Goal: Information Seeking & Learning: Find specific fact

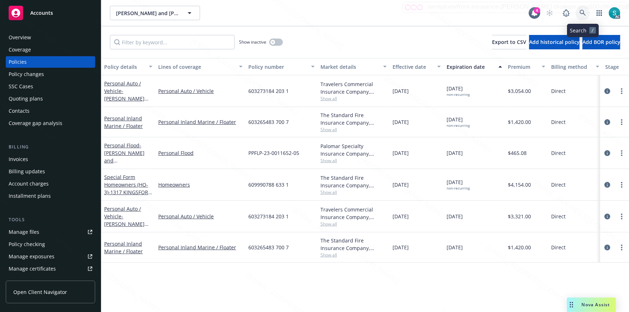
click at [581, 12] on icon at bounding box center [582, 13] width 6 height 6
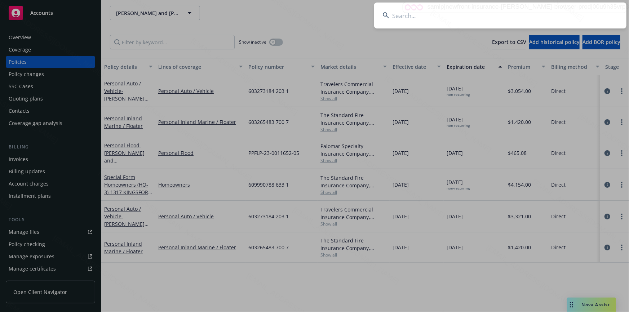
click at [485, 6] on input at bounding box center [500, 16] width 252 height 26
type input "[PERSON_NAME]"
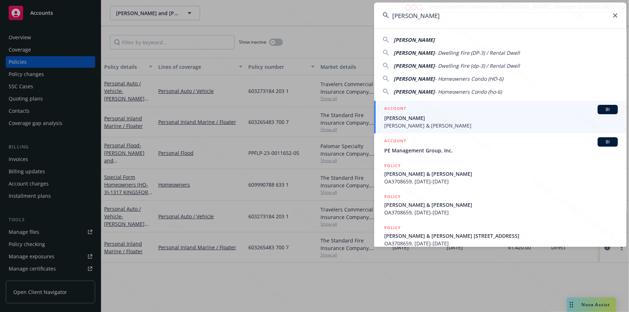
click at [412, 117] on span "[PERSON_NAME]" at bounding box center [500, 118] width 233 height 8
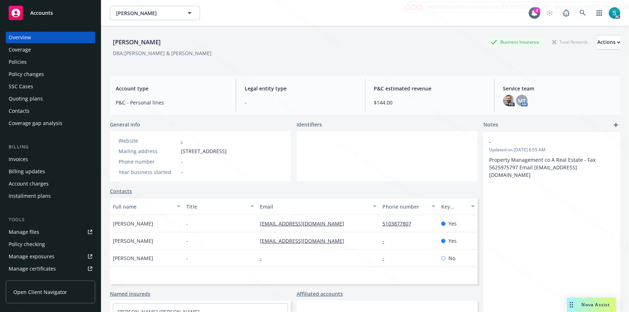
click at [19, 63] on div "Policies" at bounding box center [18, 62] width 18 height 12
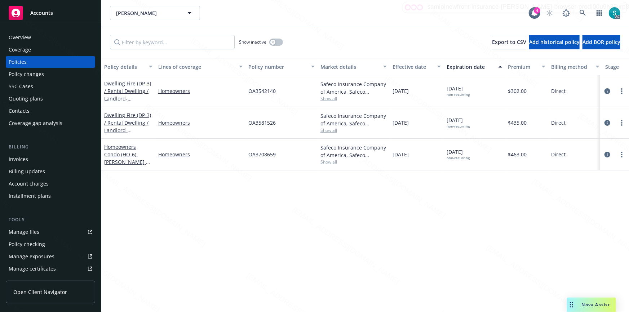
click at [255, 93] on span "OA3542140" at bounding box center [261, 91] width 27 height 8
copy span "OA3542140"
click at [582, 14] on icon at bounding box center [582, 13] width 6 height 6
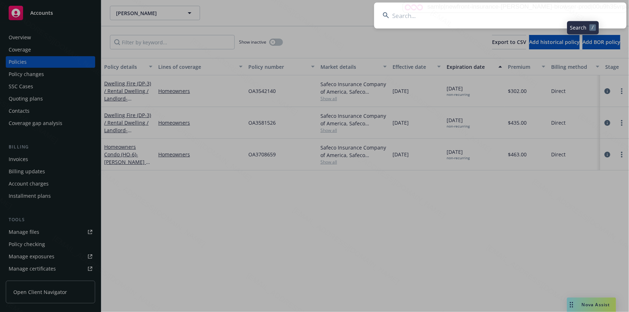
click at [460, 13] on input at bounding box center [500, 16] width 252 height 26
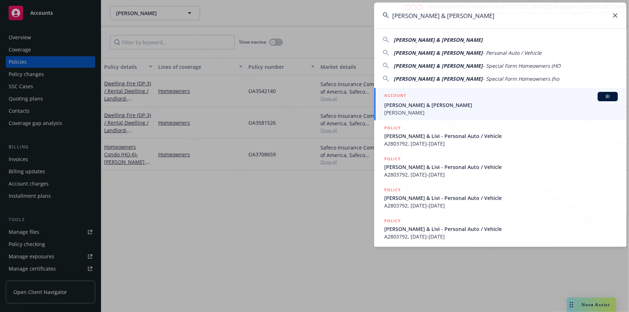
type input "[PERSON_NAME] & [PERSON_NAME]"
click at [402, 106] on span "[PERSON_NAME] & [PERSON_NAME]" at bounding box center [500, 105] width 233 height 8
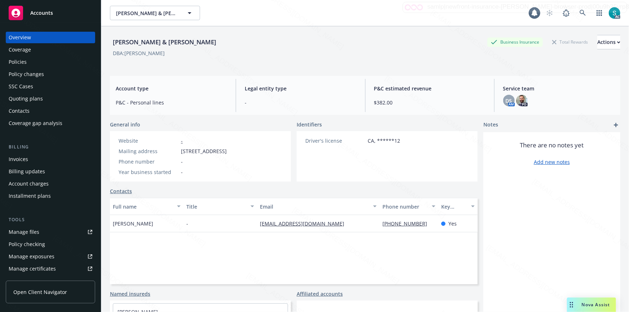
click at [34, 63] on div "Policies" at bounding box center [51, 62] width 84 height 12
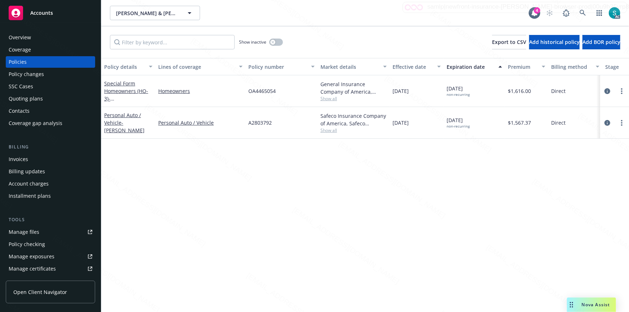
click at [262, 90] on span "OA4465054" at bounding box center [261, 91] width 27 height 8
copy span "OA4465054"
click at [582, 11] on icon at bounding box center [582, 13] width 6 height 6
click at [580, 13] on icon at bounding box center [582, 13] width 6 height 6
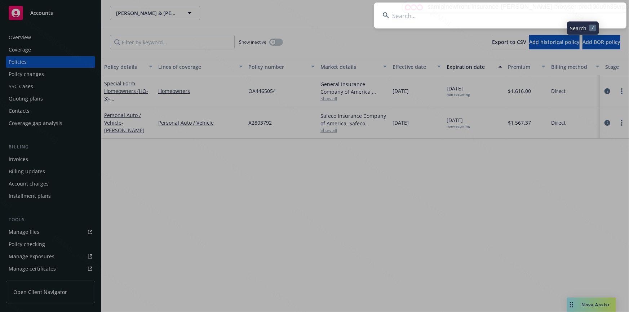
click at [442, 13] on input at bounding box center [500, 16] width 252 height 26
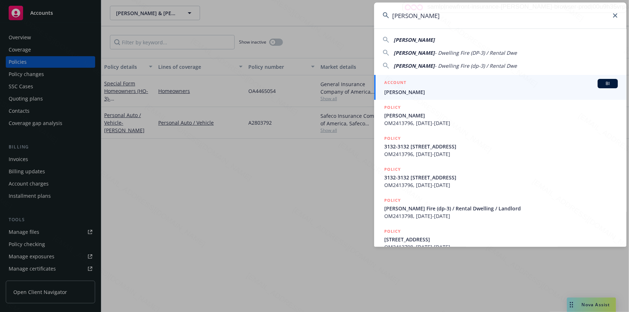
type input "[PERSON_NAME]"
click at [412, 89] on span "[PERSON_NAME]" at bounding box center [500, 92] width 233 height 8
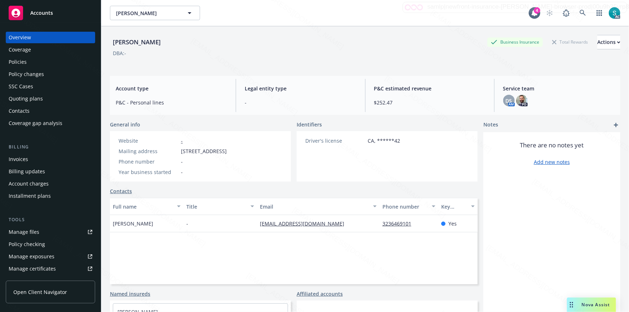
click at [26, 61] on div "Policies" at bounding box center [51, 62] width 84 height 12
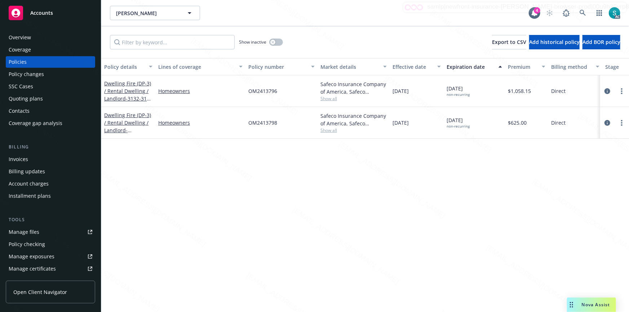
click at [256, 94] on span "OM2413796" at bounding box center [262, 91] width 29 height 8
click at [267, 94] on span "OM2413796" at bounding box center [262, 91] width 29 height 8
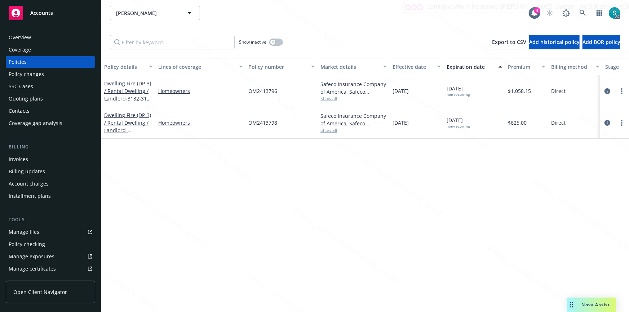
click at [263, 122] on span "OM2413798" at bounding box center [262, 123] width 29 height 8
copy span "OM2413798"
click at [581, 13] on icon at bounding box center [582, 13] width 6 height 6
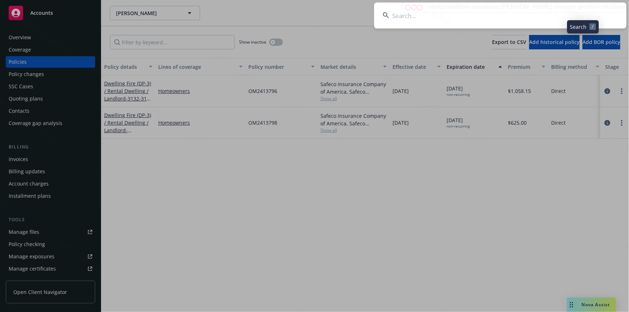
click at [509, 12] on input at bounding box center [500, 16] width 252 height 26
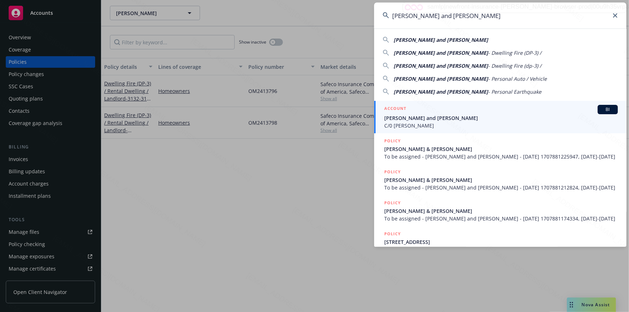
type input "[PERSON_NAME] and [PERSON_NAME]"
click at [402, 122] on span "C/0 [PERSON_NAME]" at bounding box center [500, 126] width 233 height 8
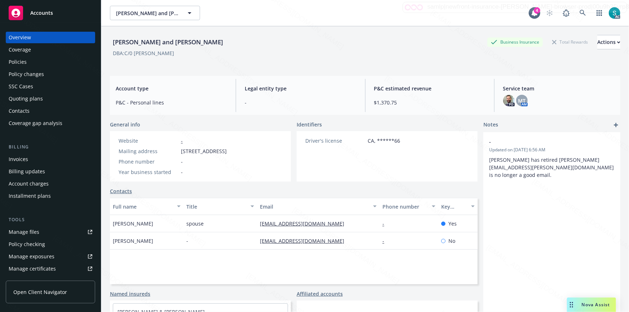
click at [24, 64] on div "Policies" at bounding box center [18, 62] width 18 height 12
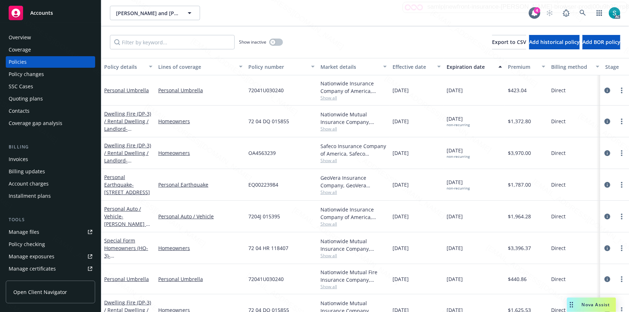
click at [264, 152] on span "OA4563239" at bounding box center [261, 153] width 27 height 8
copy span "OA4563239"
click at [581, 14] on icon at bounding box center [582, 13] width 6 height 6
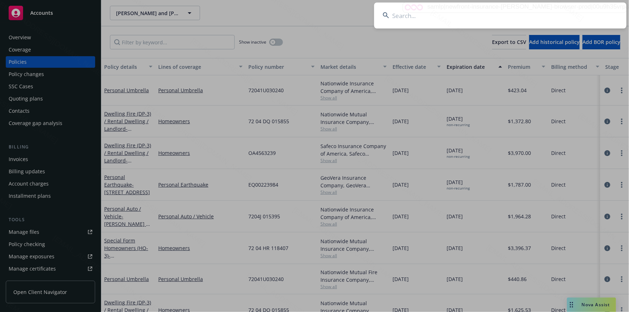
click at [508, 9] on input at bounding box center [500, 16] width 252 height 26
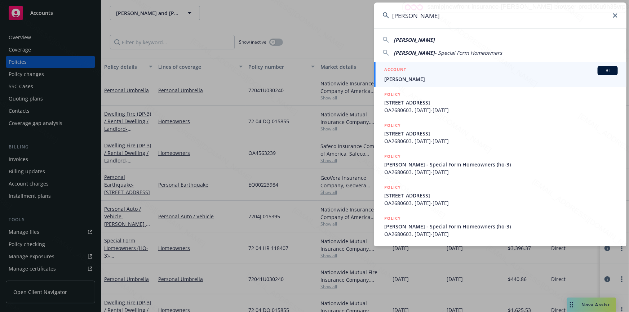
type input "[PERSON_NAME]"
click at [528, 74] on div "ACCOUNT BI" at bounding box center [500, 70] width 233 height 9
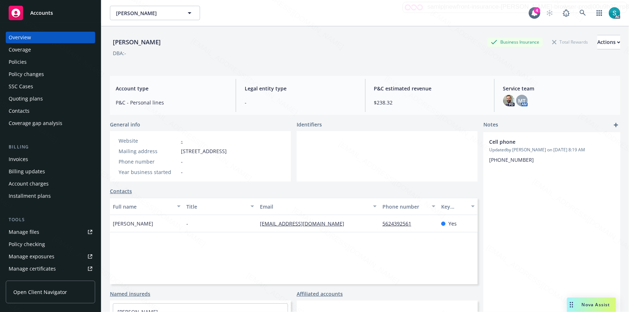
click at [12, 62] on div "Policies" at bounding box center [18, 62] width 18 height 12
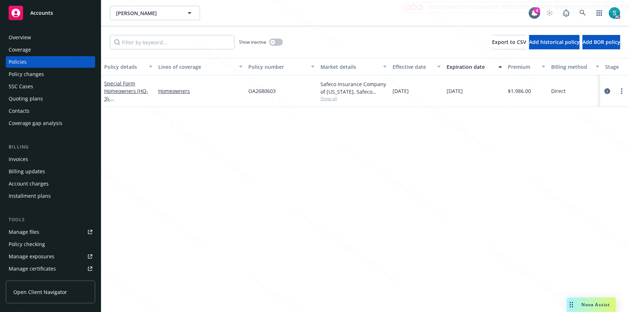
click at [259, 91] on span "OA2680603" at bounding box center [261, 91] width 27 height 8
copy span "OA2680603"
click at [25, 36] on div "Overview" at bounding box center [20, 38] width 22 height 12
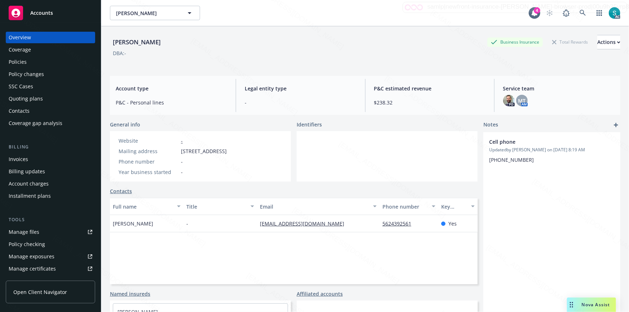
click at [130, 45] on div "[PERSON_NAME]" at bounding box center [137, 41] width 54 height 9
copy div "[PERSON_NAME]"
click at [40, 60] on div "Policies" at bounding box center [51, 62] width 84 height 12
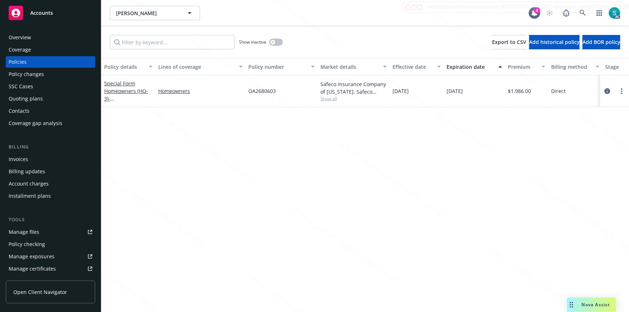
click at [253, 94] on span "OA2680603" at bounding box center [261, 91] width 27 height 8
copy span "OA2680603"
click at [40, 37] on div "Overview" at bounding box center [51, 38] width 84 height 12
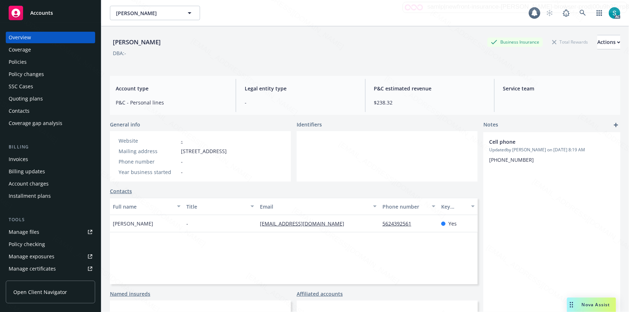
click at [40, 37] on div "Overview" at bounding box center [51, 38] width 84 height 12
click at [145, 43] on div "[PERSON_NAME]" at bounding box center [137, 41] width 54 height 9
copy div "[PERSON_NAME]"
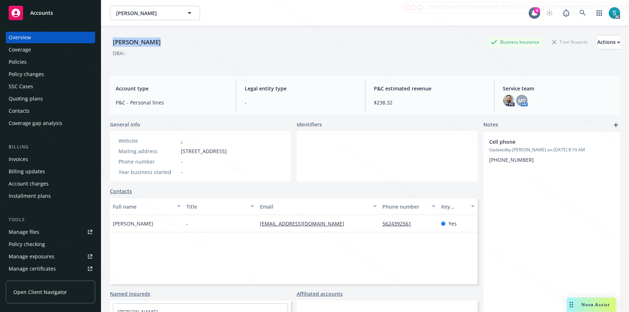
click at [6, 61] on link "Policies" at bounding box center [50, 62] width 89 height 12
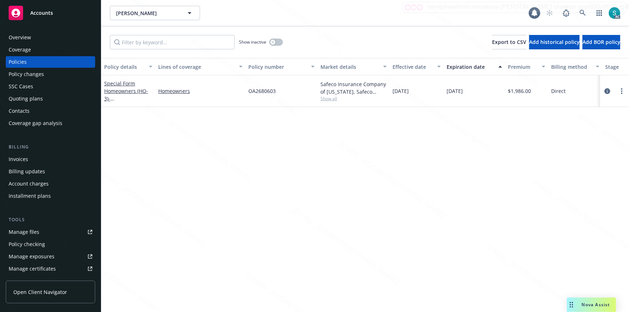
click at [252, 89] on span "OA2680603" at bounding box center [261, 91] width 27 height 8
copy span "OA2680603"
click at [133, 90] on link "Special Form Homeowners (HO-3) - [STREET_ADDRESS]" at bounding box center [127, 95] width 46 height 30
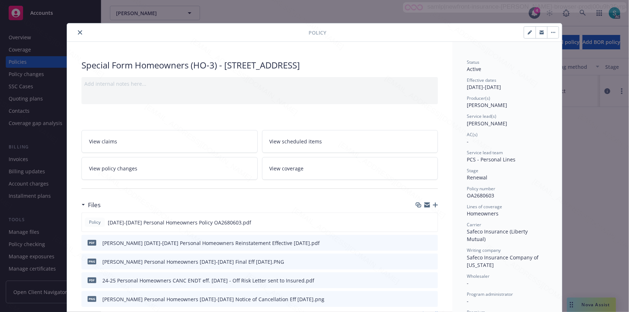
click at [491, 124] on span "[PERSON_NAME]" at bounding box center [486, 123] width 40 height 7
copy span "[PERSON_NAME]"
click at [79, 30] on icon "close" at bounding box center [80, 32] width 4 height 4
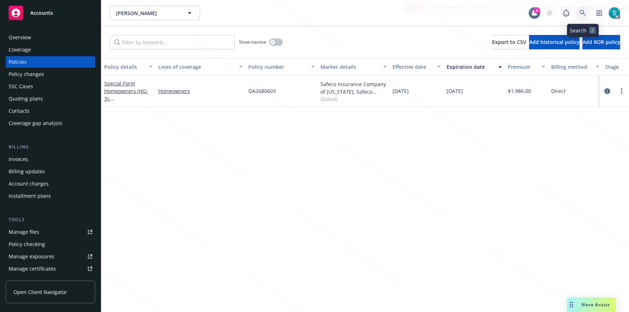
click at [580, 11] on icon at bounding box center [582, 13] width 6 height 6
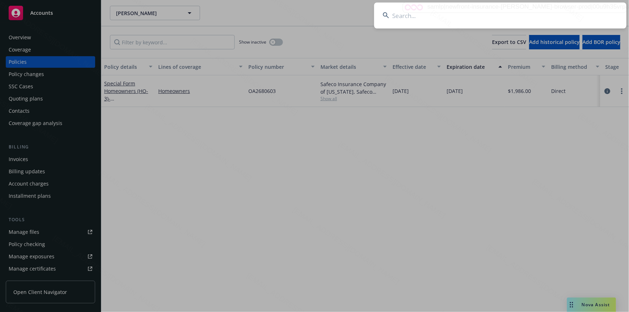
click at [456, 21] on input at bounding box center [500, 16] width 252 height 26
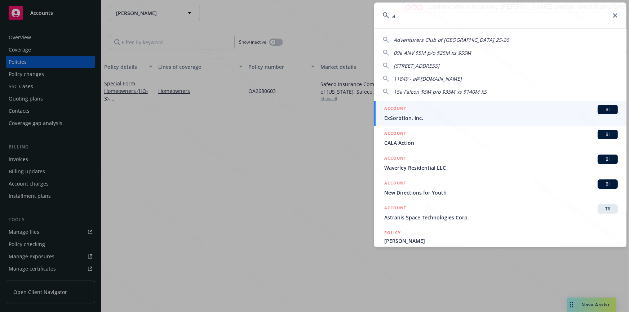
click at [408, 21] on input "a" at bounding box center [500, 16] width 252 height 26
click at [413, 15] on input "a" at bounding box center [500, 16] width 252 height 26
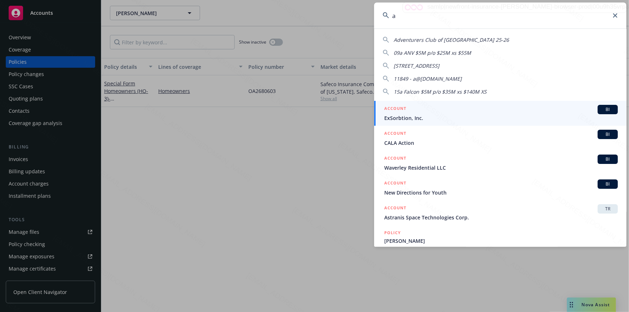
click at [413, 15] on input "a" at bounding box center [500, 16] width 252 height 26
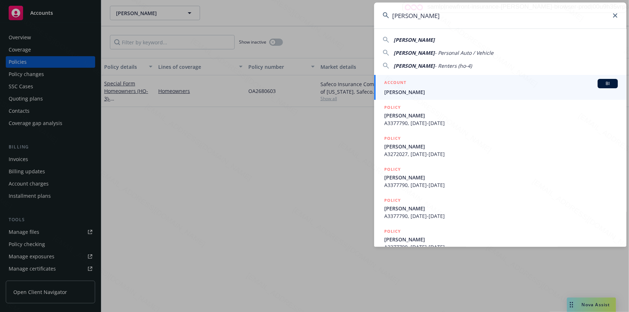
type input "[PERSON_NAME]"
click at [411, 92] on span "[PERSON_NAME]" at bounding box center [500, 92] width 233 height 8
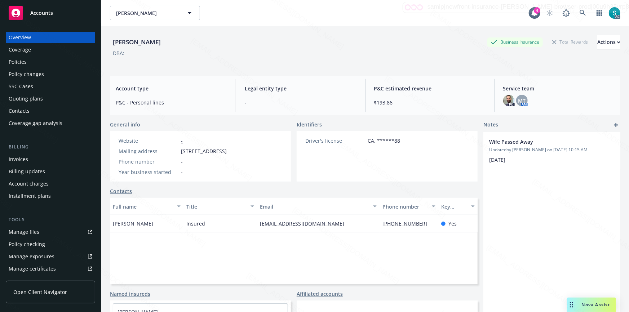
click at [23, 62] on div "Policies" at bounding box center [18, 62] width 18 height 12
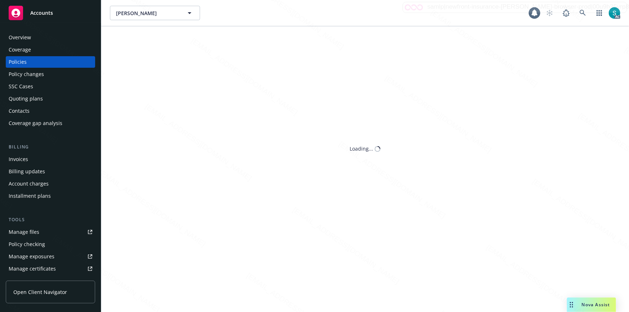
click at [23, 62] on div "Policies" at bounding box center [18, 62] width 18 height 12
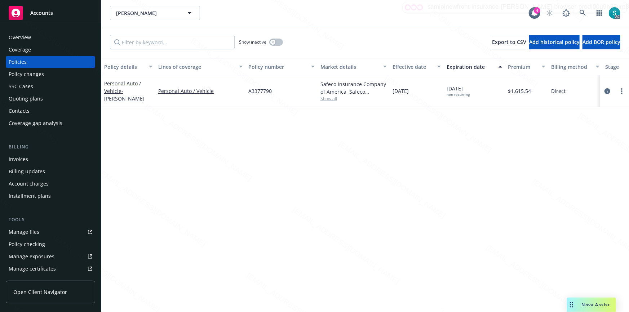
click at [265, 89] on span "A3377790" at bounding box center [259, 91] width 23 height 8
click at [582, 13] on icon at bounding box center [582, 13] width 6 height 6
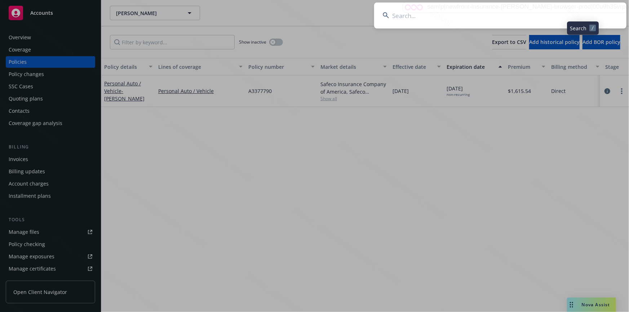
click at [497, 12] on input at bounding box center [500, 16] width 252 height 26
type input "[PERSON_NAME] and [PERSON_NAME]"
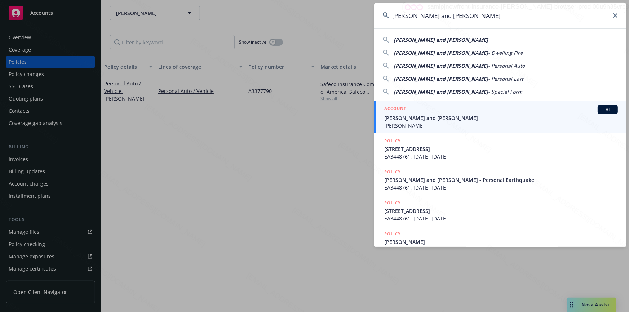
click at [405, 120] on span "[PERSON_NAME] and [PERSON_NAME]" at bounding box center [500, 118] width 233 height 8
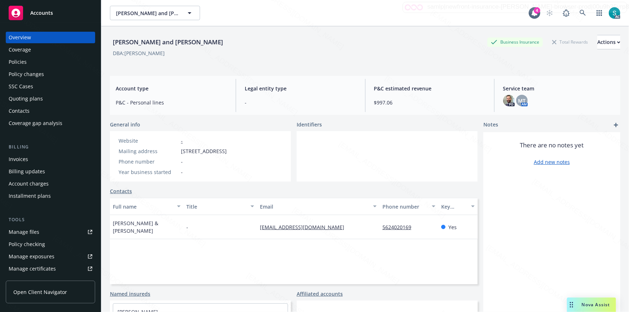
click at [40, 64] on div "Policies" at bounding box center [51, 62] width 84 height 12
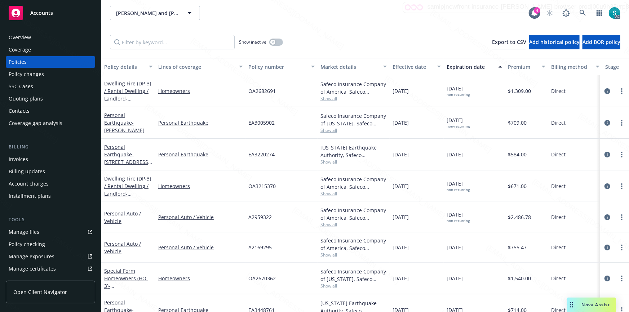
click at [265, 68] on div "Policy number" at bounding box center [277, 67] width 58 height 8
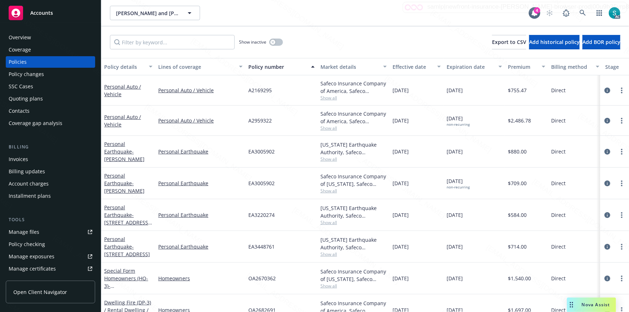
click at [265, 68] on div "Policy number" at bounding box center [277, 67] width 58 height 8
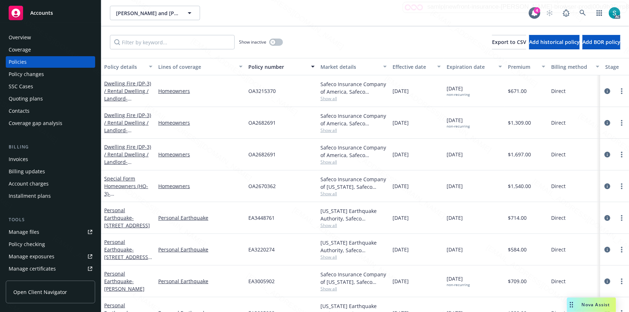
click at [255, 90] on span "OA3215370" at bounding box center [261, 91] width 27 height 8
click at [256, 216] on span "EA3448761" at bounding box center [261, 218] width 26 height 8
click at [251, 251] on span "EA3220274" at bounding box center [261, 250] width 26 height 8
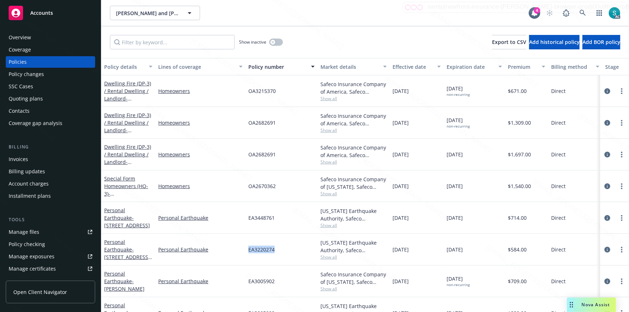
click at [251, 251] on span "EA3220274" at bounding box center [261, 250] width 26 height 8
click at [257, 251] on span "EA3220274" at bounding box center [261, 250] width 26 height 8
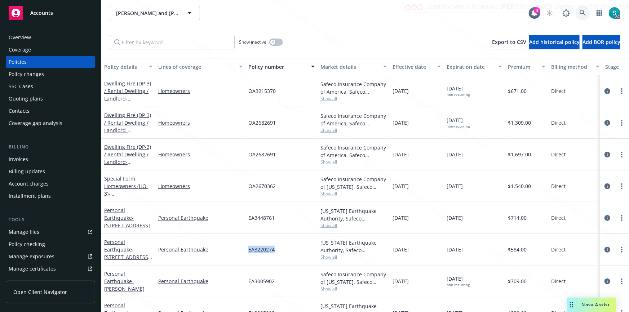
click at [580, 14] on icon at bounding box center [582, 13] width 6 height 6
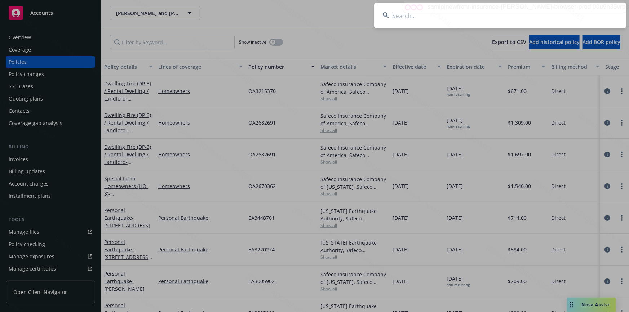
click at [461, 14] on input at bounding box center [500, 16] width 252 height 26
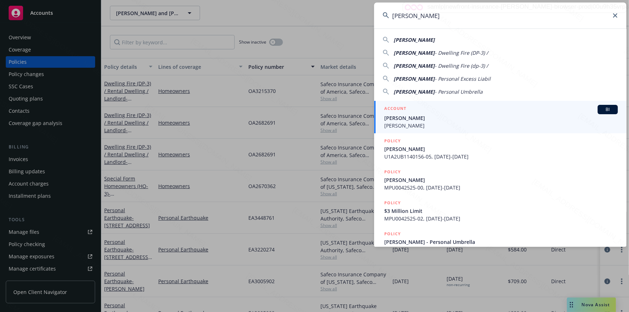
type input "[PERSON_NAME]"
click at [415, 113] on div "ACCOUNT BI" at bounding box center [500, 109] width 233 height 9
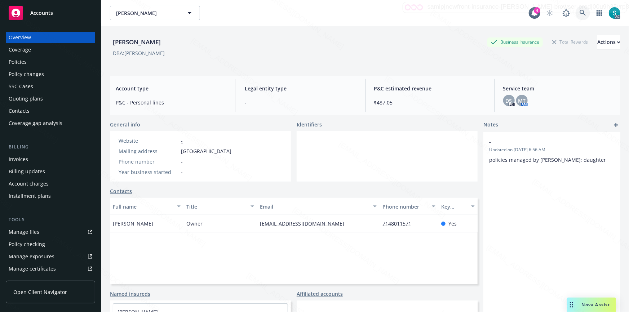
click at [579, 14] on icon at bounding box center [582, 13] width 6 height 6
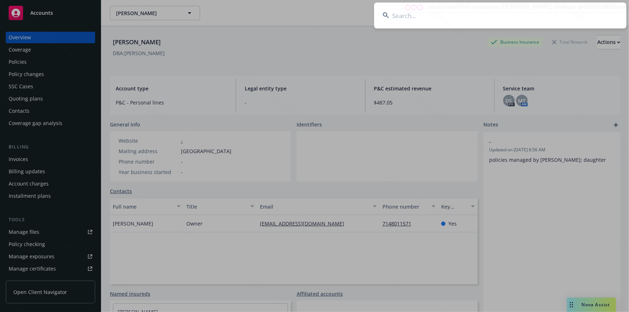
click at [512, 10] on input at bounding box center [500, 16] width 252 height 26
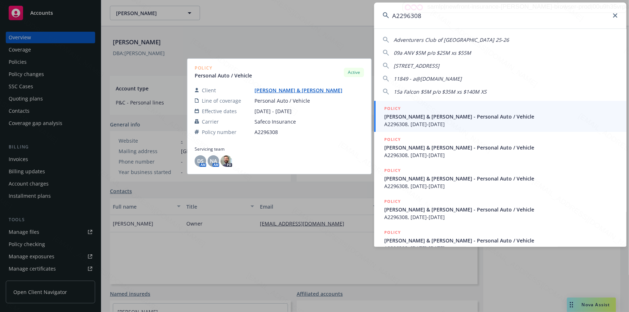
type input "A2296308"
click at [402, 117] on span "[PERSON_NAME] & [PERSON_NAME] - Personal Auto / Vehicle" at bounding box center [500, 117] width 233 height 8
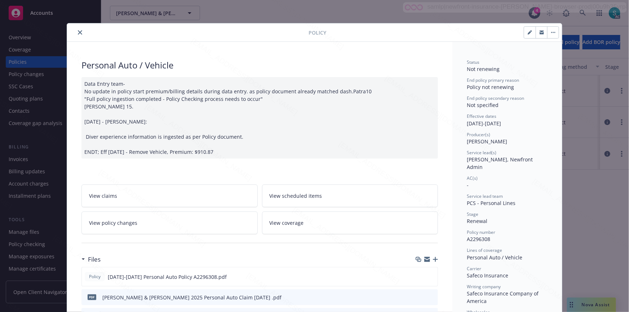
click at [79, 34] on icon "close" at bounding box center [80, 32] width 4 height 4
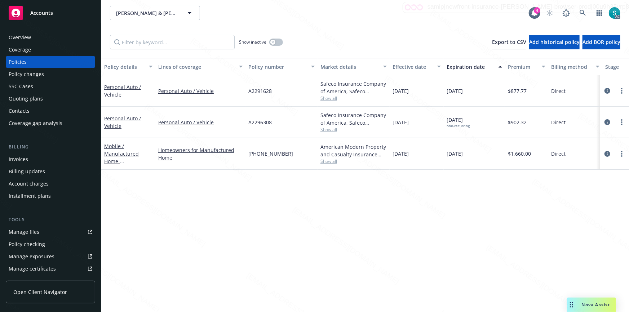
click at [41, 37] on div "Overview" at bounding box center [51, 38] width 84 height 12
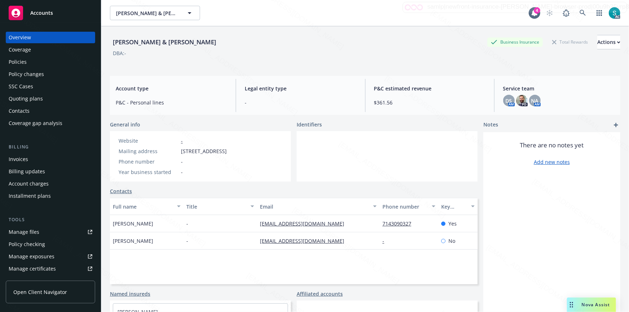
click at [125, 42] on div "[PERSON_NAME] & [PERSON_NAME]" at bounding box center [164, 41] width 109 height 9
click at [36, 61] on div "Policies" at bounding box center [51, 62] width 84 height 12
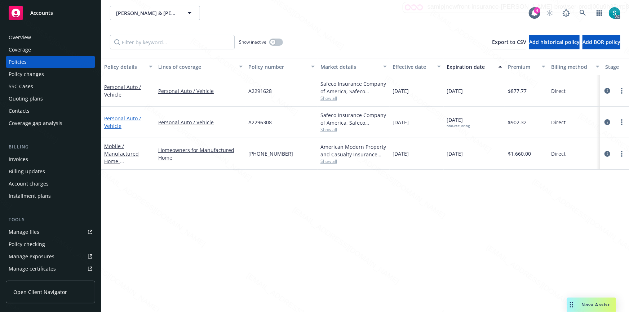
click at [114, 120] on link "Personal Auto / Vehicle" at bounding box center [122, 122] width 37 height 14
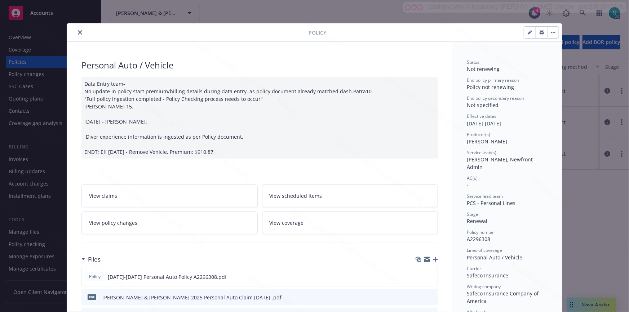
scroll to position [22, 0]
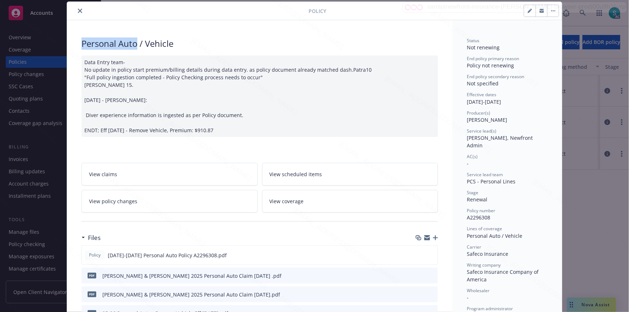
drag, startPoint x: 134, startPoint y: 44, endPoint x: 77, endPoint y: 48, distance: 57.0
click at [78, 11] on icon "close" at bounding box center [80, 11] width 4 height 4
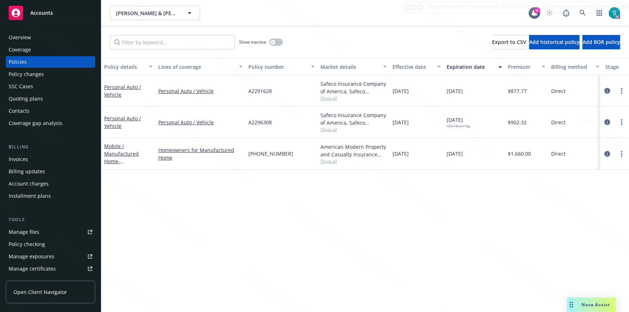
click at [24, 36] on div "Overview" at bounding box center [20, 38] width 22 height 12
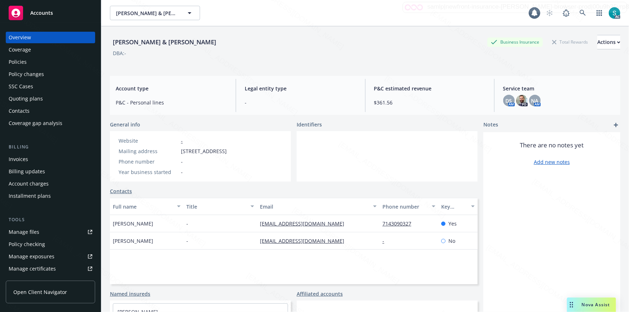
click at [24, 36] on div "Overview" at bounding box center [20, 38] width 22 height 12
click at [126, 43] on div "[PERSON_NAME] & [PERSON_NAME]" at bounding box center [164, 41] width 109 height 9
click at [26, 59] on div "Policies" at bounding box center [51, 62] width 84 height 12
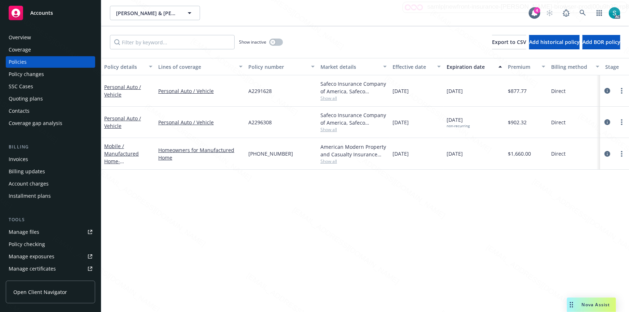
click at [253, 121] on span "A2296308" at bounding box center [259, 123] width 23 height 8
click at [23, 37] on div "Overview" at bounding box center [20, 38] width 22 height 12
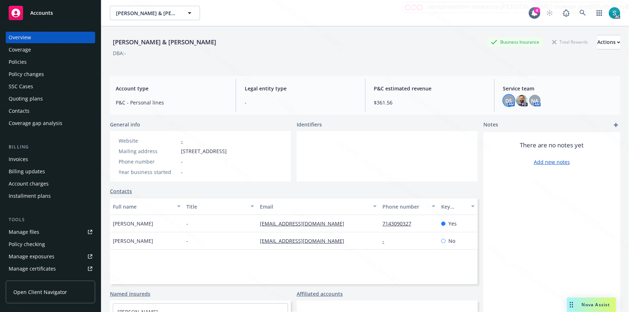
click at [507, 101] on span "DS" at bounding box center [508, 101] width 6 height 8
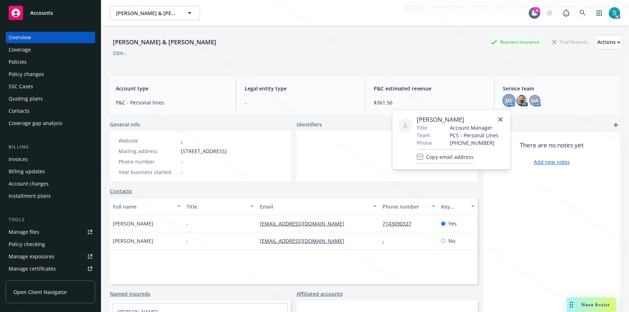
click at [446, 119] on span "[PERSON_NAME]" at bounding box center [458, 119] width 82 height 9
click at [234, 49] on div "DBA: -" at bounding box center [365, 53] width 510 height 8
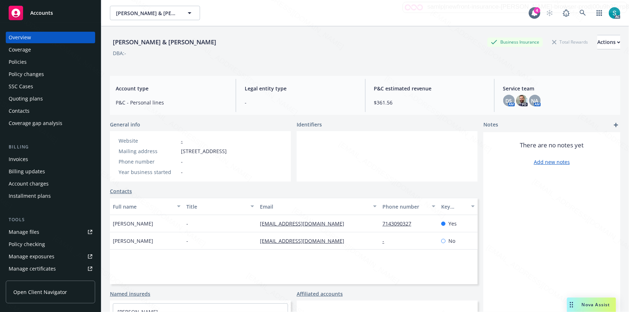
click at [289, 43] on div "[PERSON_NAME] & [PERSON_NAME] Business Insurance Total Rewards Actions" at bounding box center [365, 42] width 510 height 14
click at [579, 13] on icon at bounding box center [582, 13] width 6 height 6
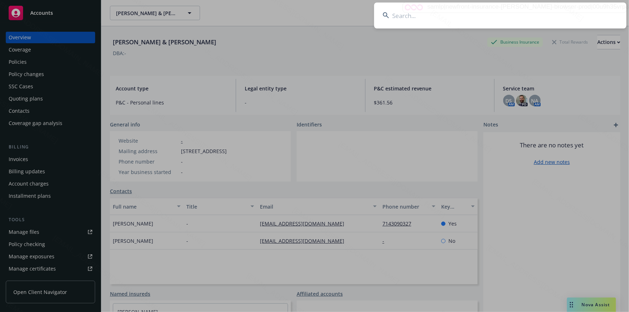
click at [463, 9] on input at bounding box center [500, 16] width 252 height 26
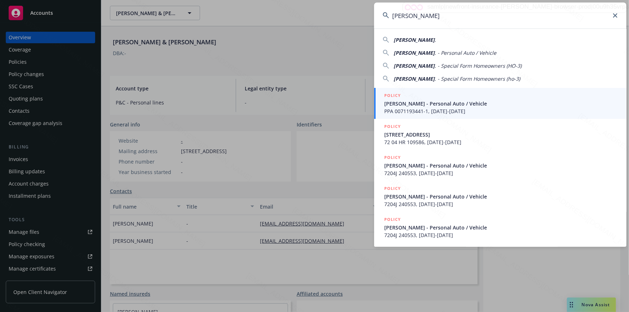
type input "[PERSON_NAME]"
click at [406, 104] on span "[PERSON_NAME] - Personal Auto / Vehicle" at bounding box center [500, 104] width 233 height 8
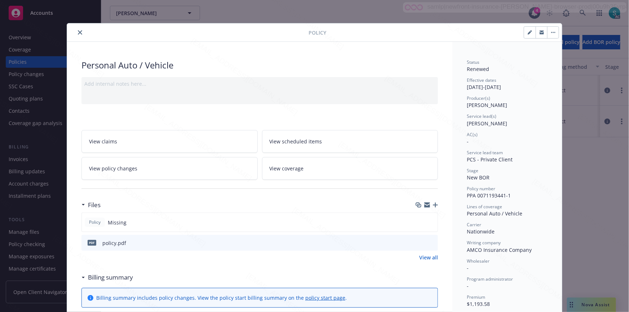
click at [76, 31] on button "close" at bounding box center [80, 32] width 9 height 9
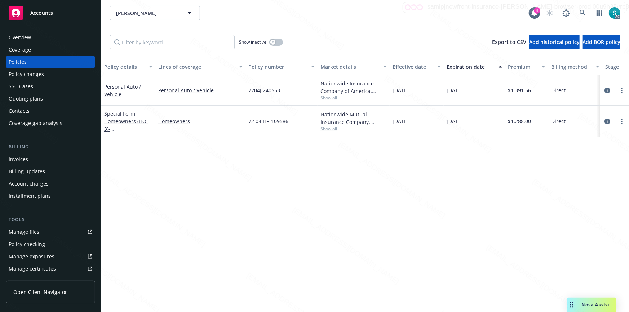
click at [35, 36] on div "Overview" at bounding box center [51, 38] width 84 height 12
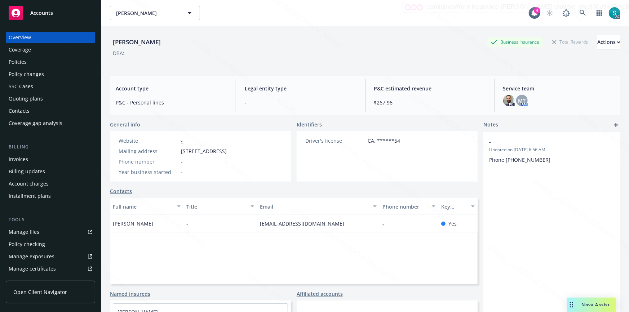
click at [33, 61] on div "Policies" at bounding box center [51, 62] width 84 height 12
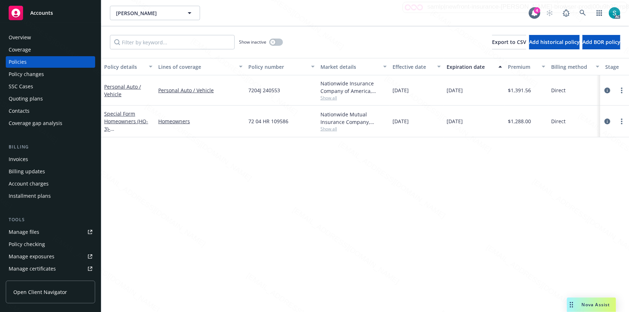
click at [30, 38] on div "Overview" at bounding box center [20, 38] width 22 height 12
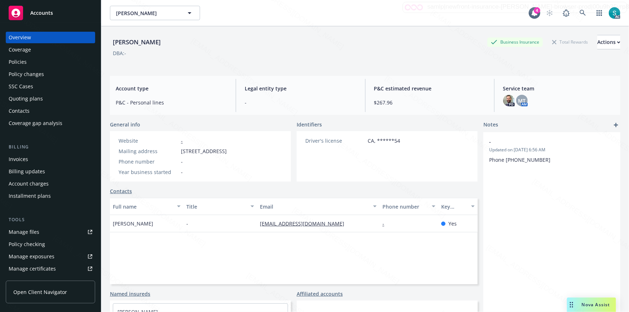
click at [119, 43] on div "[PERSON_NAME]" at bounding box center [137, 41] width 54 height 9
click at [250, 34] on div "[PERSON_NAME] Business Insurance Total Rewards Actions DBA: -" at bounding box center [365, 48] width 510 height 44
click at [579, 12] on icon at bounding box center [582, 13] width 6 height 6
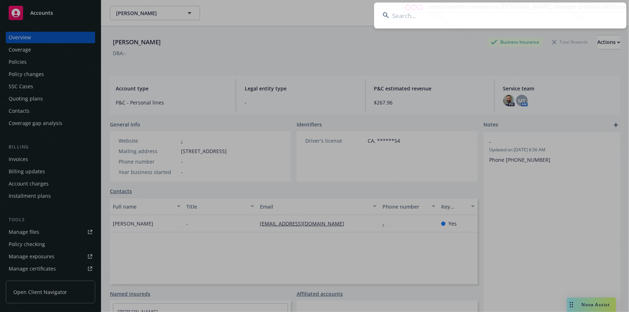
click at [487, 12] on input at bounding box center [500, 16] width 252 height 26
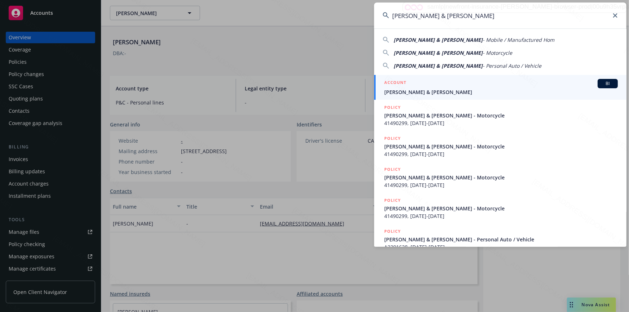
type input "[PERSON_NAME] & [PERSON_NAME]"
click at [432, 90] on span "[PERSON_NAME] & [PERSON_NAME]" at bounding box center [500, 92] width 233 height 8
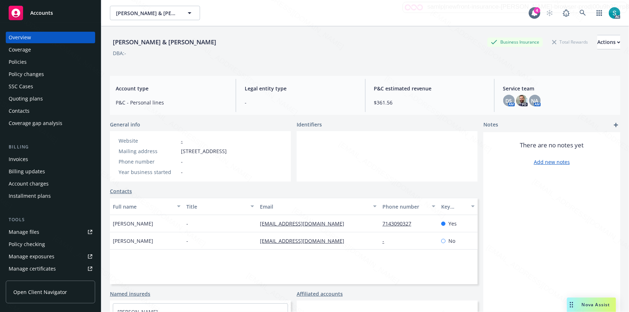
click at [27, 63] on div "Policies" at bounding box center [51, 62] width 84 height 12
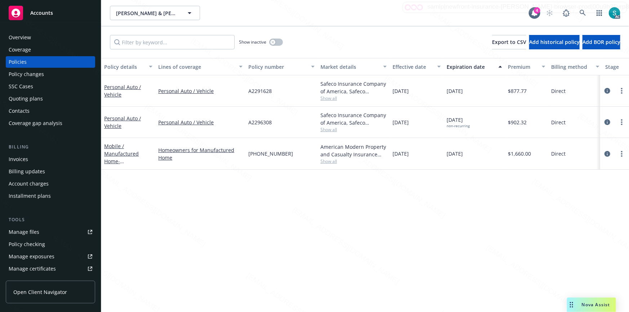
click at [306, 189] on div "Policy details Lines of coverage Policy number Market details Effective date Ex…" at bounding box center [364, 185] width 527 height 254
click at [580, 13] on icon at bounding box center [582, 13] width 6 height 6
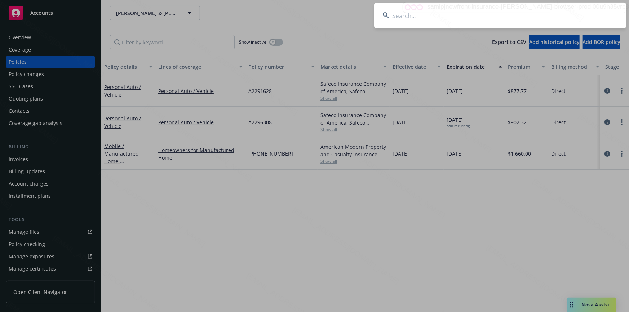
click at [445, 13] on input at bounding box center [500, 16] width 252 height 26
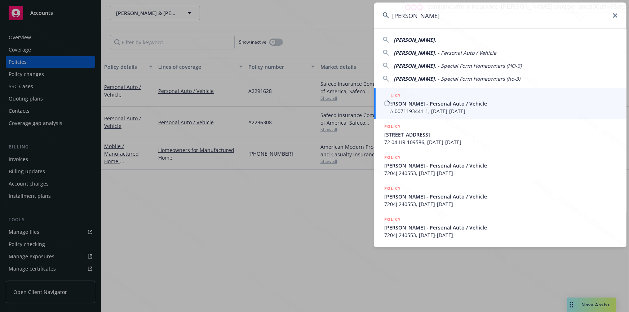
type input "[PERSON_NAME]"
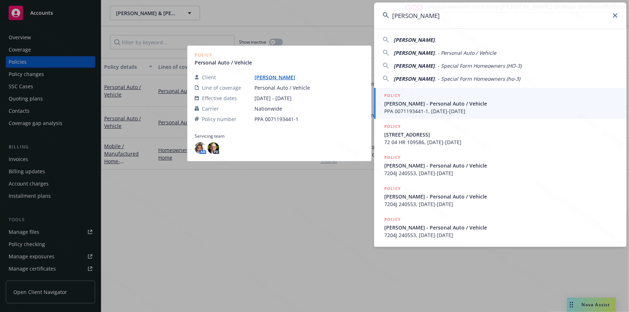
click at [412, 101] on span "[PERSON_NAME] - Personal Auto / Vehicle" at bounding box center [500, 104] width 233 height 8
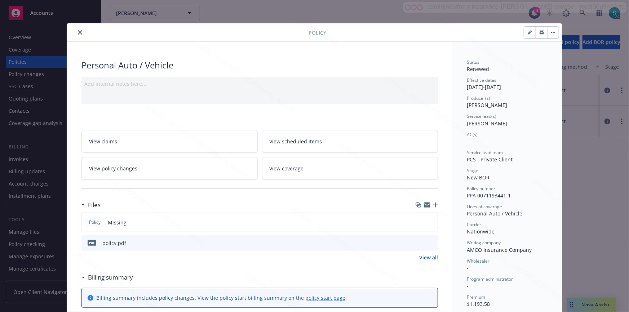
click at [78, 33] on icon "close" at bounding box center [80, 32] width 4 height 4
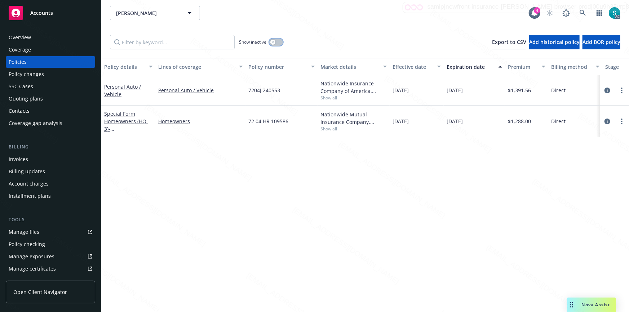
click at [272, 43] on div "button" at bounding box center [272, 42] width 5 height 5
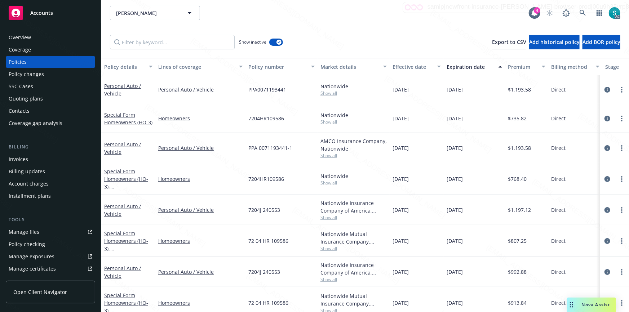
click at [405, 68] on div "Effective date" at bounding box center [412, 67] width 40 height 8
click at [414, 67] on div "Effective date" at bounding box center [412, 67] width 40 height 8
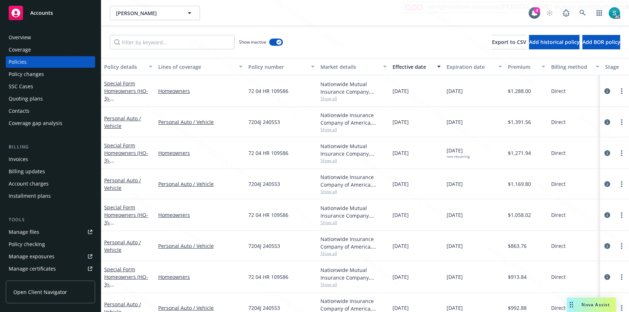
click at [277, 184] on span "7204J 240553" at bounding box center [264, 184] width 32 height 8
click at [185, 42] on input "Filter by keyword..." at bounding box center [172, 42] width 125 height 14
paste input "7204HR109586"
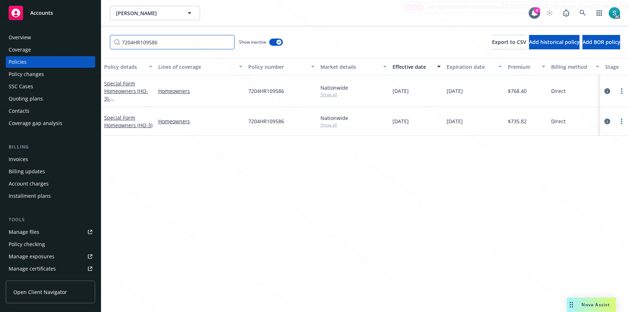
type input "7204HR109586"
click at [276, 45] on button "button" at bounding box center [276, 42] width 14 height 7
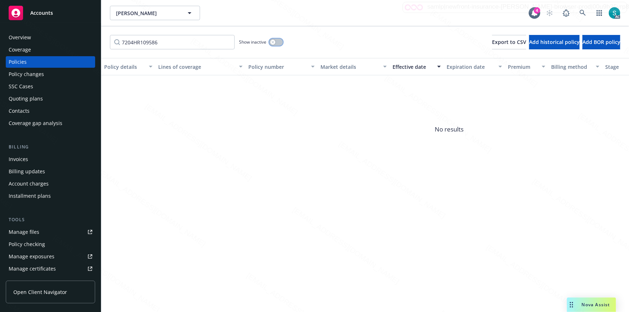
click at [276, 44] on button "button" at bounding box center [276, 42] width 14 height 7
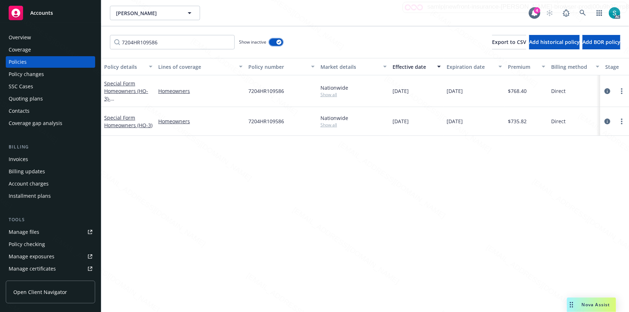
click at [278, 44] on div "button" at bounding box center [278, 42] width 5 height 5
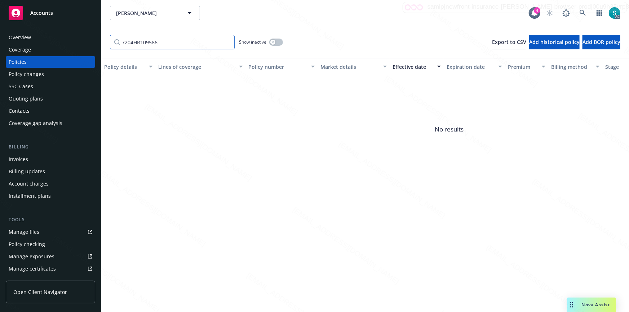
click at [149, 41] on input "7204HR109586" at bounding box center [172, 42] width 125 height 14
click at [140, 41] on input "7204HR109586" at bounding box center [172, 42] width 125 height 14
click at [129, 43] on input "7204HR 109586" at bounding box center [172, 42] width 125 height 14
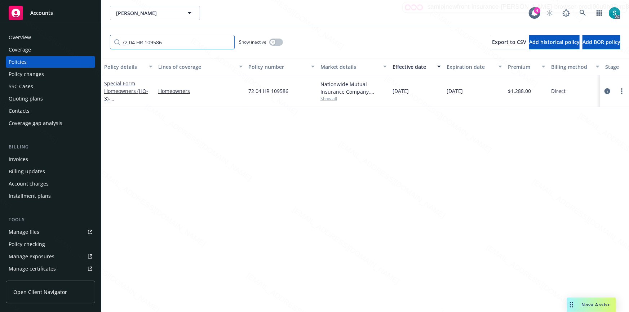
type input "72 04 HR 109586"
click at [265, 89] on span "72 04 HR 109586" at bounding box center [268, 91] width 40 height 8
click at [123, 93] on link "Special Form Homeowners (HO-3) - [STREET_ADDRESS]" at bounding box center [127, 95] width 46 height 30
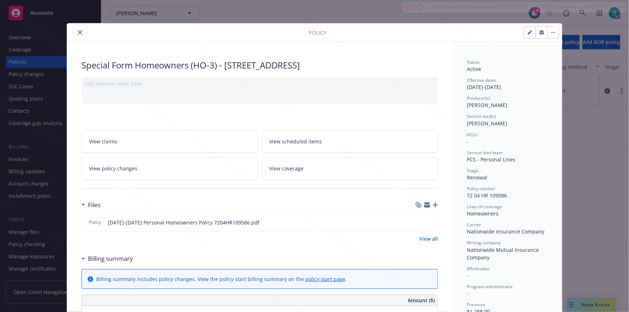
click at [487, 126] on span "[PERSON_NAME]" at bounding box center [486, 123] width 40 height 7
click at [79, 31] on icon "close" at bounding box center [80, 32] width 4 height 4
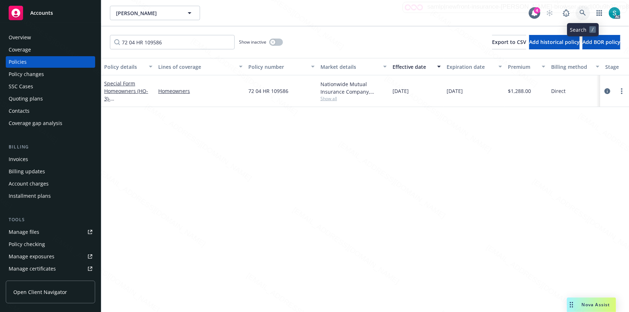
click at [581, 14] on icon at bounding box center [582, 13] width 6 height 6
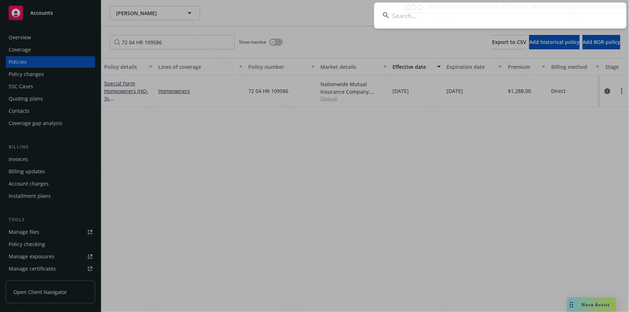
click at [488, 11] on input at bounding box center [500, 16] width 252 height 26
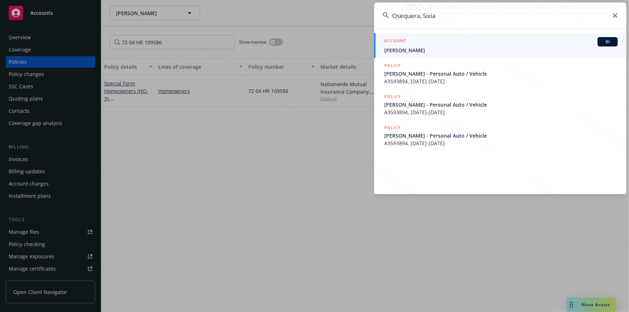
type input "Osequera, Sixia"
click at [420, 45] on div "ACCOUNT BI" at bounding box center [500, 41] width 233 height 9
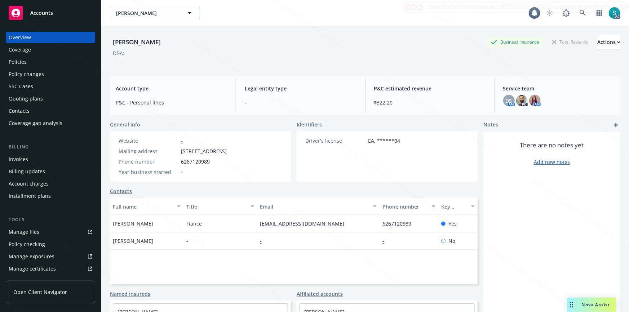
click at [35, 62] on div "Policies" at bounding box center [51, 62] width 84 height 12
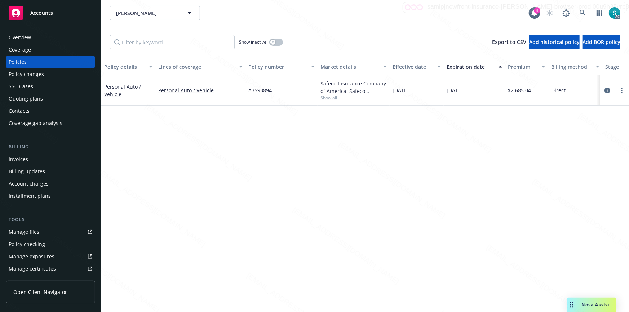
click at [23, 35] on div "Overview" at bounding box center [20, 38] width 22 height 12
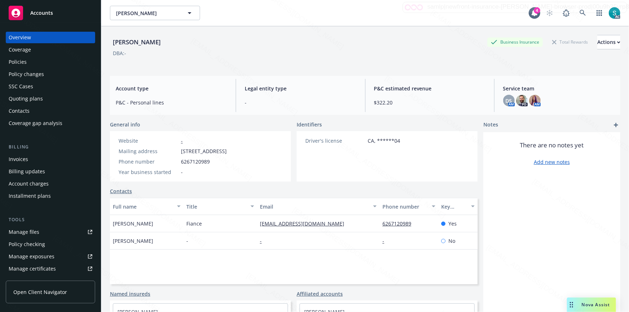
click at [120, 42] on div "[PERSON_NAME]" at bounding box center [137, 41] width 54 height 9
click at [26, 62] on div "Policies" at bounding box center [18, 62] width 18 height 12
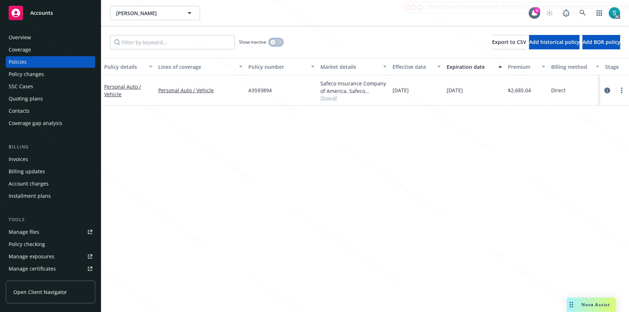
click at [276, 44] on button "button" at bounding box center [276, 42] width 14 height 7
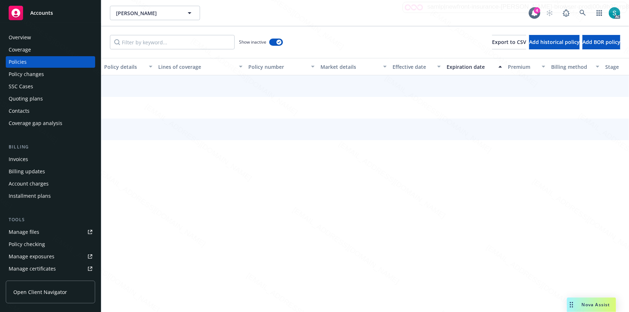
click at [455, 67] on div "Expiration date" at bounding box center [470, 67] width 48 height 8
click at [279, 40] on div "button" at bounding box center [278, 42] width 5 height 5
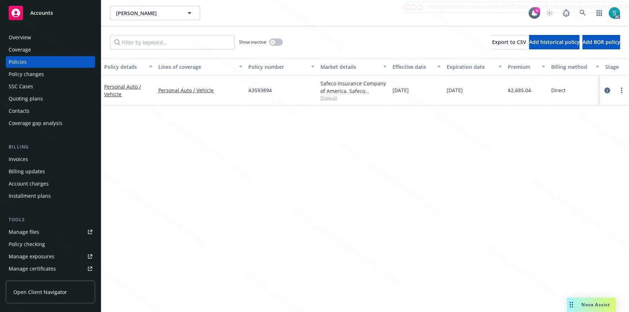
click at [280, 128] on div "Policy details Lines of coverage Policy number Market details Effective date Ex…" at bounding box center [364, 185] width 527 height 254
click at [256, 89] on span "A3593894" at bounding box center [259, 90] width 23 height 8
click at [583, 12] on icon at bounding box center [582, 13] width 6 height 6
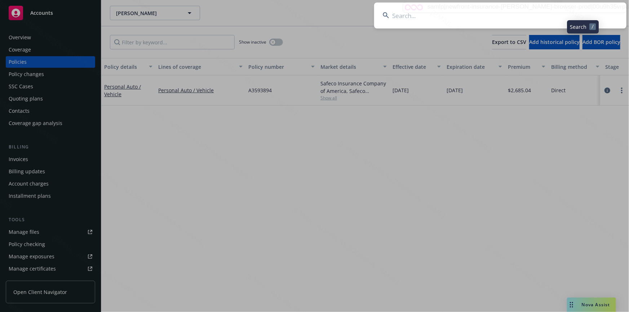
click at [474, 14] on input at bounding box center [500, 16] width 252 height 26
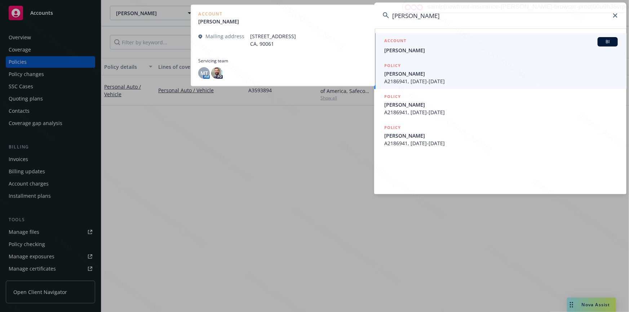
type input "[PERSON_NAME]"
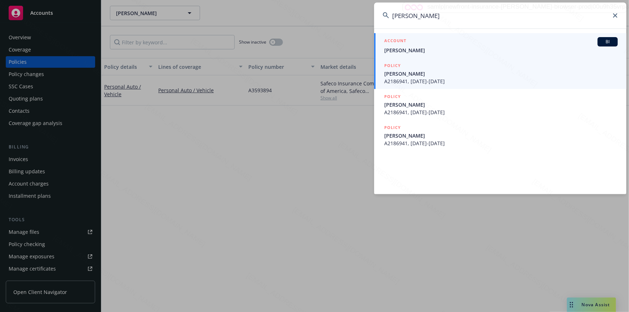
click at [422, 71] on span "[PERSON_NAME]" at bounding box center [500, 74] width 233 height 8
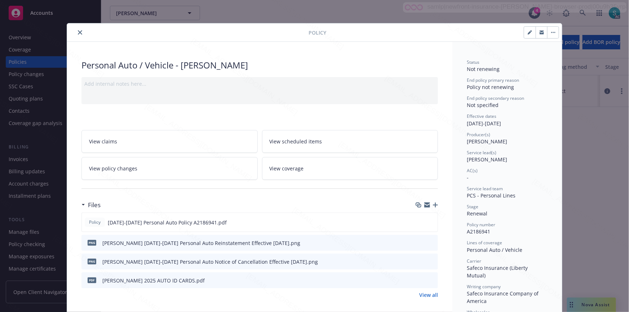
click at [79, 30] on icon "close" at bounding box center [80, 32] width 4 height 4
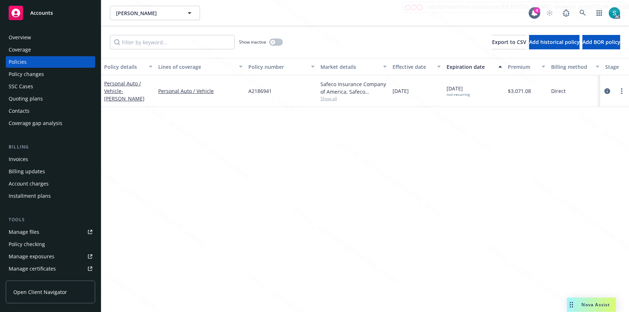
click at [20, 34] on div "Overview" at bounding box center [20, 38] width 22 height 12
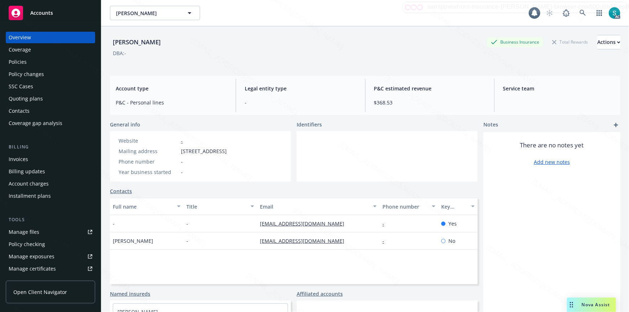
click at [20, 34] on div "Overview" at bounding box center [20, 38] width 22 height 12
click at [579, 13] on icon at bounding box center [582, 13] width 6 height 6
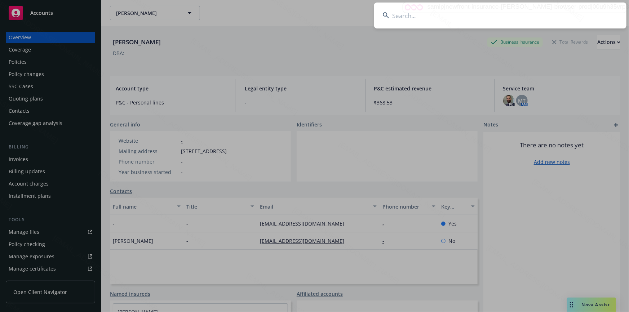
click at [496, 19] on input at bounding box center [500, 16] width 252 height 26
type input "[PERSON_NAME]"
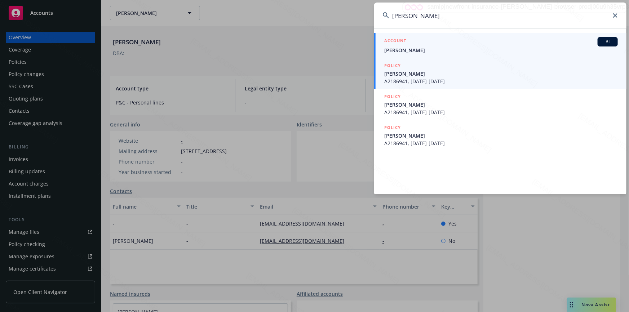
click at [423, 73] on span "[PERSON_NAME]" at bounding box center [500, 74] width 233 height 8
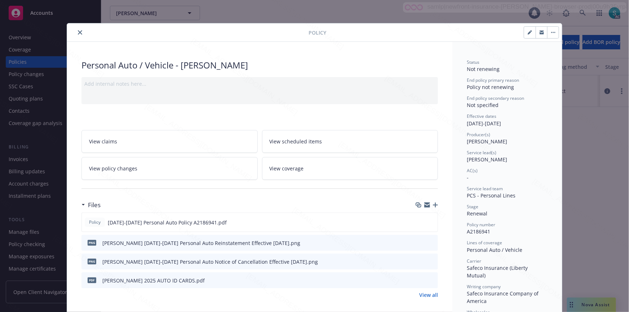
scroll to position [22, 0]
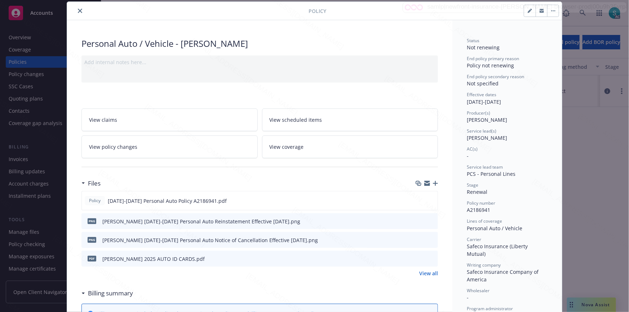
click at [78, 12] on icon "close" at bounding box center [80, 11] width 4 height 4
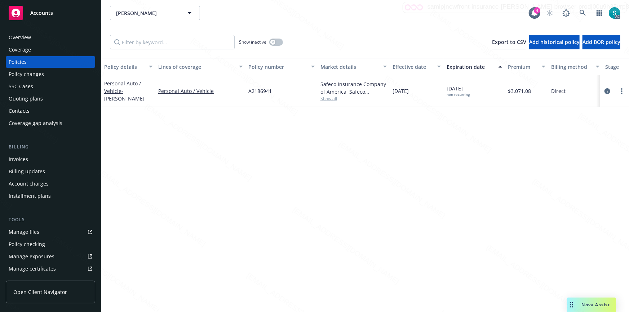
click at [256, 93] on span "A2186941" at bounding box center [259, 91] width 23 height 8
click at [255, 95] on div "A2186941" at bounding box center [281, 91] width 72 height 32
click at [118, 91] on link "Personal Auto / Vehicle - [PERSON_NAME]" at bounding box center [124, 91] width 40 height 22
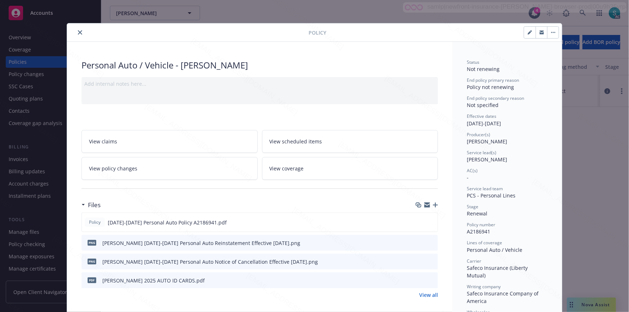
scroll to position [22, 0]
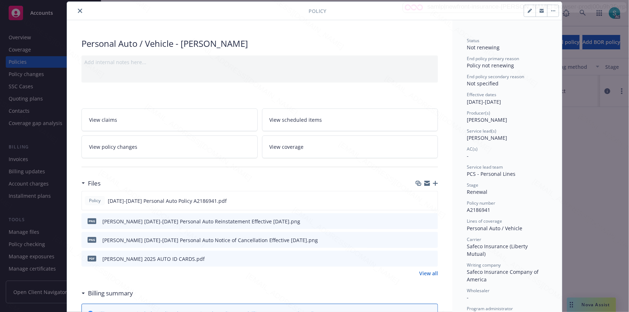
click at [476, 120] on span "[PERSON_NAME]" at bounding box center [486, 119] width 40 height 7
click at [479, 138] on span "[PERSON_NAME]" at bounding box center [486, 137] width 40 height 7
drag, startPoint x: 135, startPoint y: 44, endPoint x: 79, endPoint y: 43, distance: 55.5
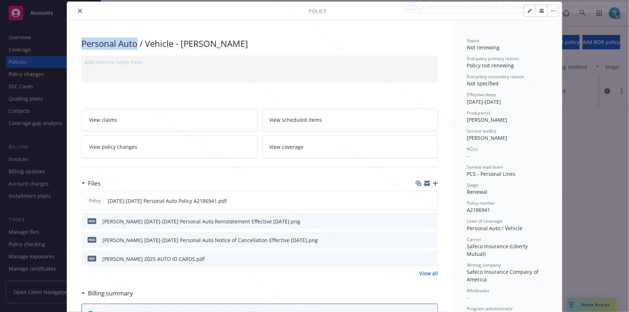
click at [81, 43] on div "Personal Auto / Vehicle - [PERSON_NAME]" at bounding box center [259, 43] width 356 height 12
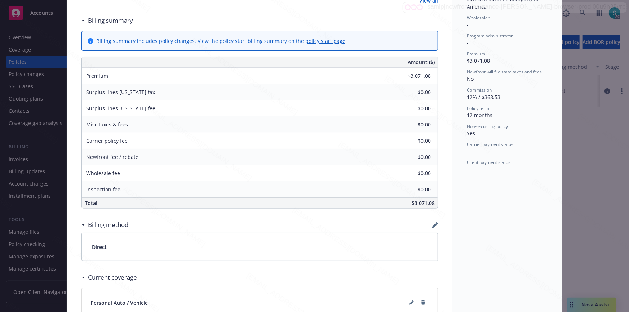
click at [74, 62] on div "Personal Auto / Vehicle - [PERSON_NAME] Add internal notes here... View claims …" at bounding box center [259, 83] width 385 height 673
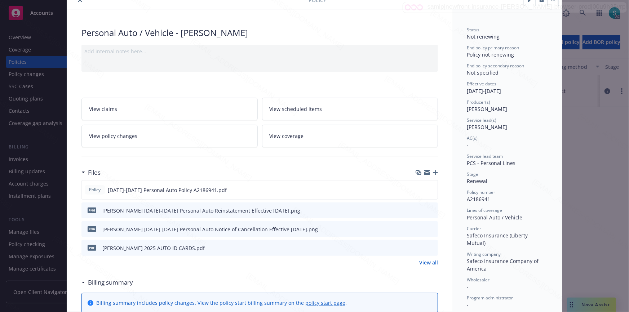
scroll to position [0, 0]
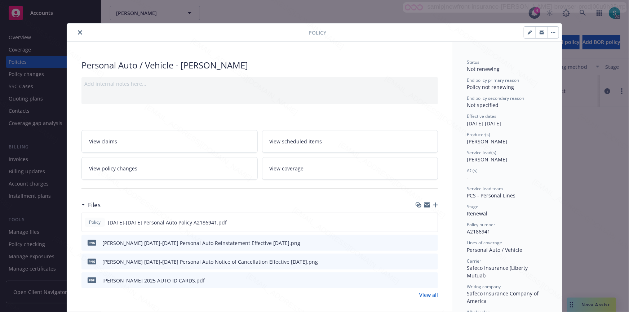
click at [80, 36] on button "close" at bounding box center [80, 32] width 9 height 9
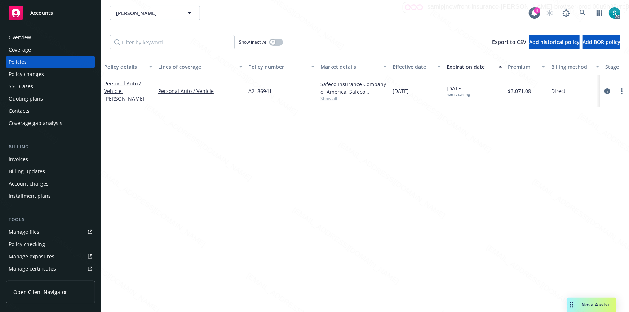
click at [55, 36] on div "Overview" at bounding box center [51, 38] width 84 height 12
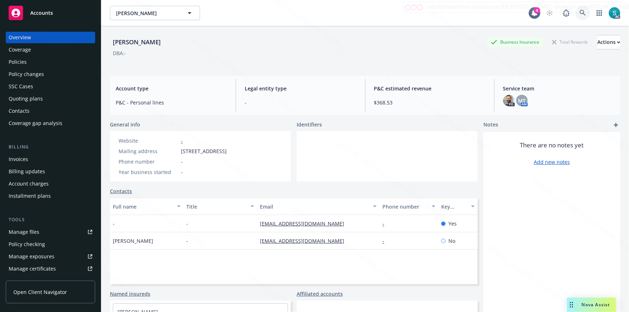
click at [579, 12] on icon at bounding box center [582, 13] width 6 height 6
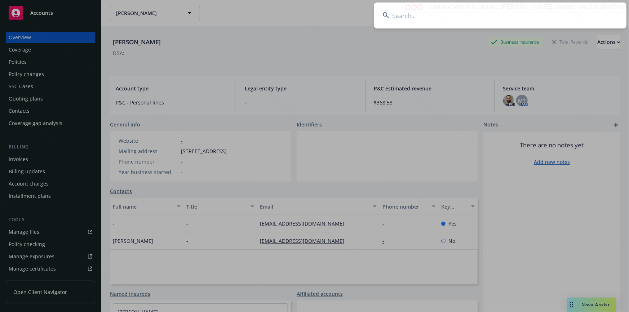
click at [474, 23] on input at bounding box center [500, 16] width 252 height 26
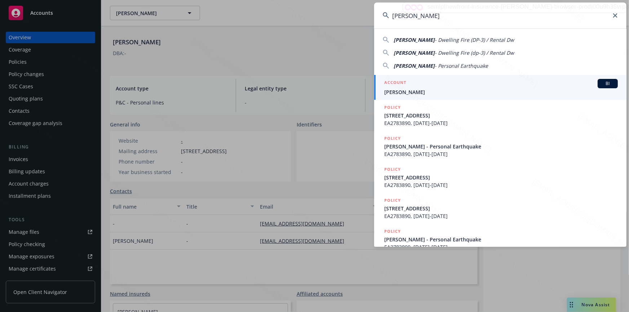
type input "[PERSON_NAME]"
click at [425, 87] on div "ACCOUNT BI" at bounding box center [500, 83] width 233 height 9
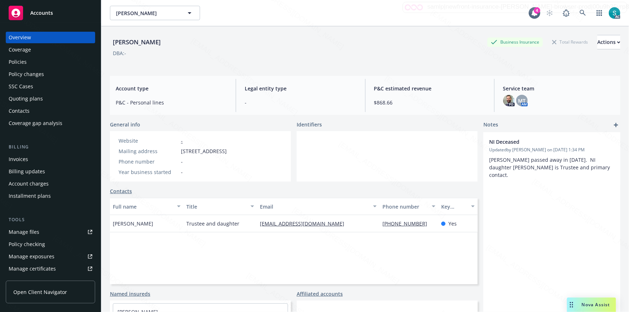
click at [23, 58] on div "Policies" at bounding box center [18, 62] width 18 height 12
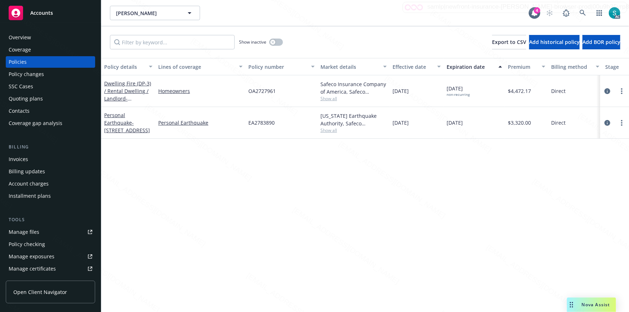
click at [267, 94] on span "OA2727961" at bounding box center [261, 91] width 27 height 8
click at [31, 39] on div "Overview" at bounding box center [51, 38] width 84 height 12
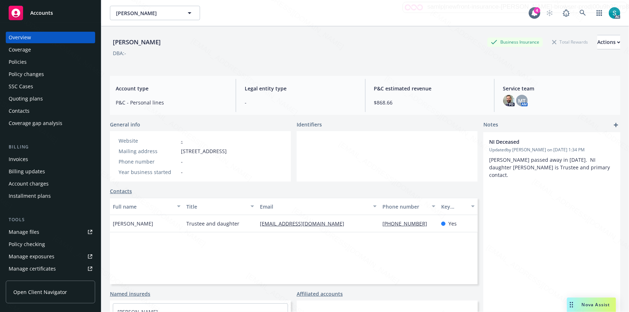
click at [26, 63] on div "Policies" at bounding box center [51, 62] width 84 height 12
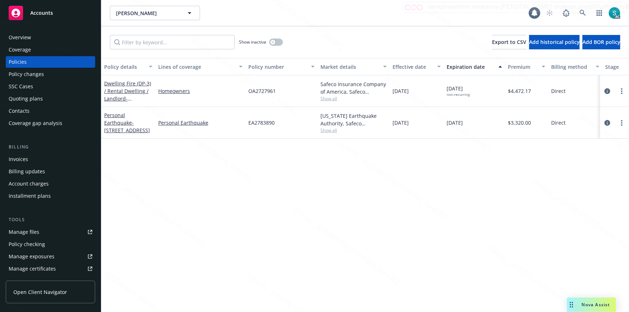
click at [272, 88] on span "OA2727961" at bounding box center [261, 91] width 27 height 8
click at [582, 13] on icon at bounding box center [582, 13] width 6 height 6
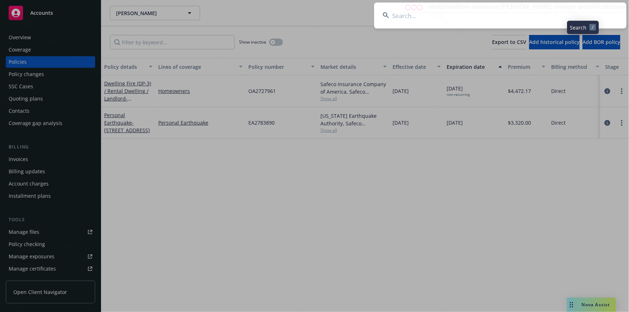
click at [466, 12] on input at bounding box center [500, 16] width 252 height 26
type input "[PERSON_NAME] & [PERSON_NAME]"
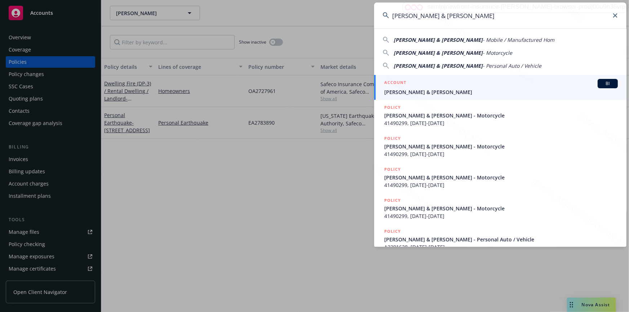
click at [398, 88] on span "[PERSON_NAME] & [PERSON_NAME]" at bounding box center [500, 92] width 233 height 8
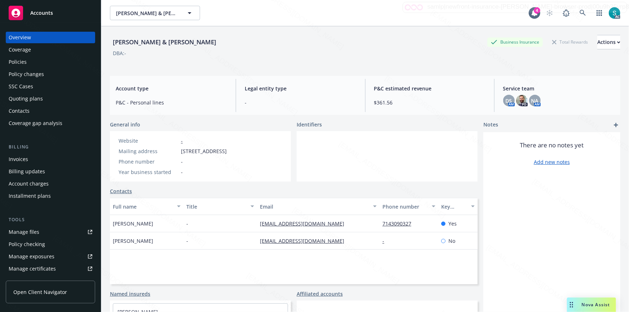
click at [32, 62] on div "Policies" at bounding box center [51, 62] width 84 height 12
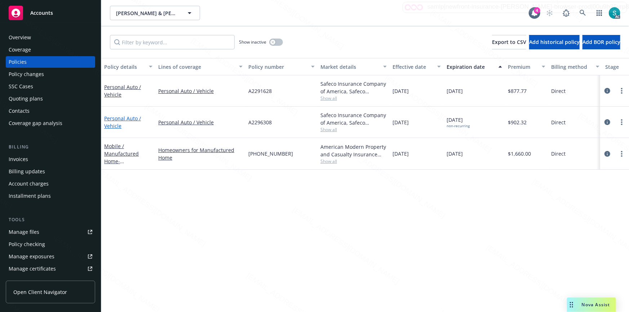
click at [120, 122] on link "Personal Auto / Vehicle" at bounding box center [122, 122] width 37 height 14
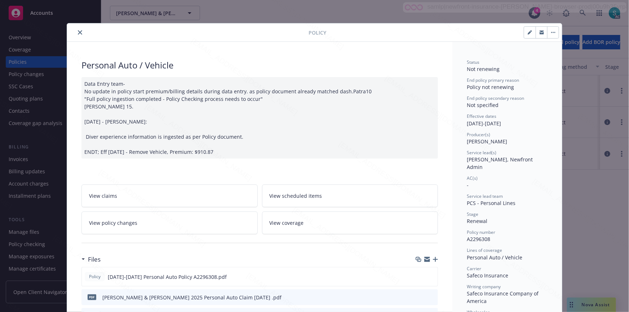
click at [120, 66] on div "Personal Auto / Vehicle" at bounding box center [259, 65] width 356 height 12
click at [471, 236] on span "A2296308" at bounding box center [477, 239] width 23 height 7
click at [570, 269] on div "Policy Personal Auto / Vehicle Data Entry team- No update in policy start premi…" at bounding box center [314, 156] width 629 height 312
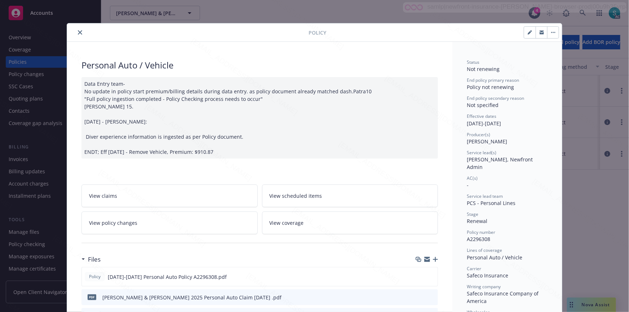
click at [469, 140] on span "[PERSON_NAME]" at bounding box center [486, 141] width 40 height 7
click at [78, 31] on icon "close" at bounding box center [80, 32] width 4 height 4
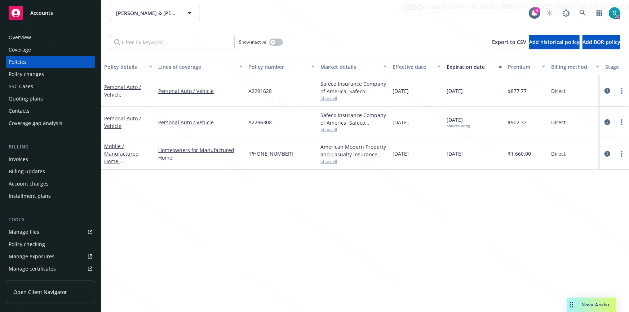
click at [33, 36] on div "Overview" at bounding box center [51, 38] width 84 height 12
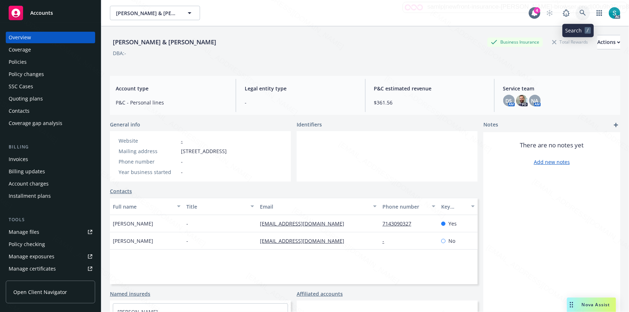
click at [579, 11] on icon at bounding box center [582, 13] width 6 height 6
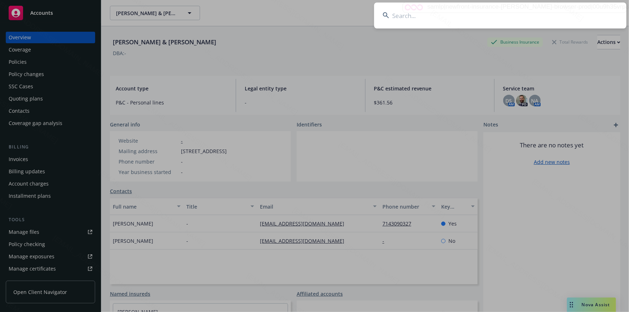
click at [513, 12] on input at bounding box center [500, 16] width 252 height 26
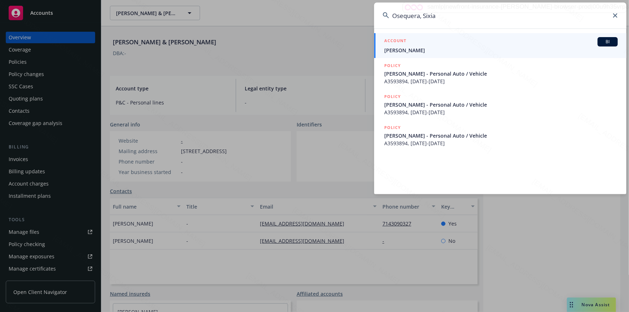
type input "Osequera, Sixia"
click at [416, 51] on span "[PERSON_NAME]" at bounding box center [500, 50] width 233 height 8
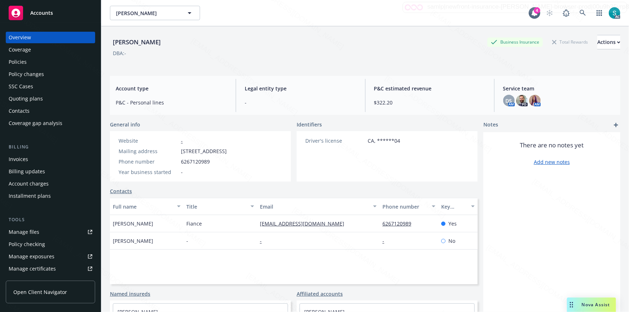
click at [36, 61] on div "Policies" at bounding box center [51, 62] width 84 height 12
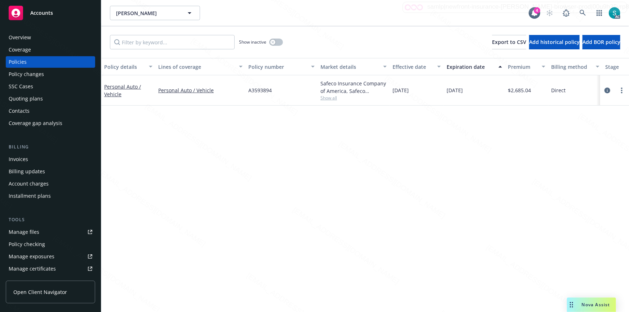
click at [257, 90] on span "A3593894" at bounding box center [259, 90] width 23 height 8
click at [131, 86] on link "Personal Auto / Vehicle" at bounding box center [122, 90] width 37 height 14
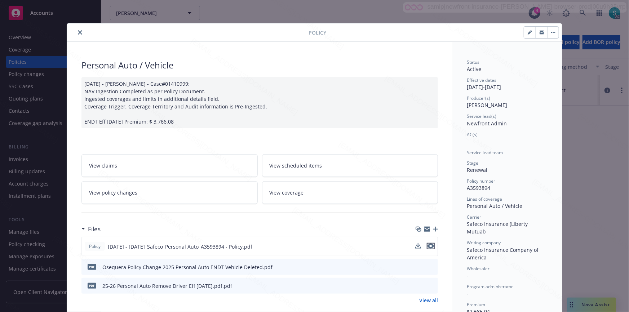
click at [428, 246] on icon "preview file" at bounding box center [430, 246] width 6 height 5
click at [78, 31] on icon "close" at bounding box center [80, 32] width 4 height 4
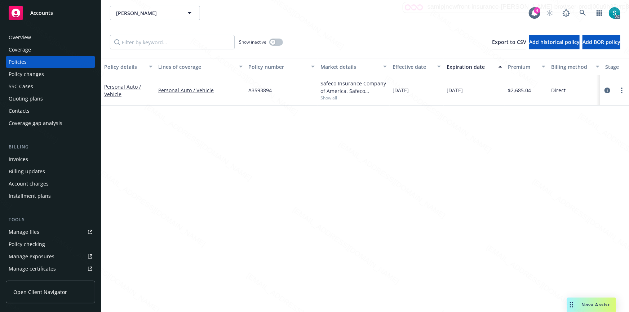
click at [32, 36] on div "Overview" at bounding box center [51, 38] width 84 height 12
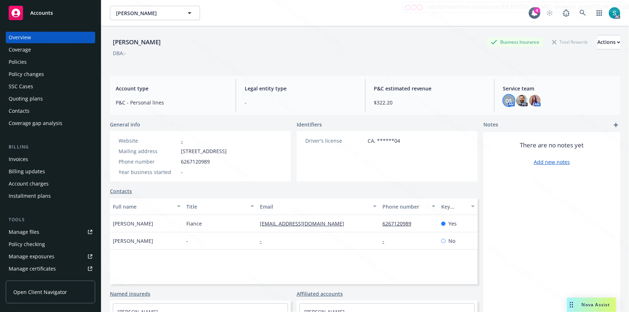
click at [505, 100] on span "DS" at bounding box center [508, 101] width 6 height 8
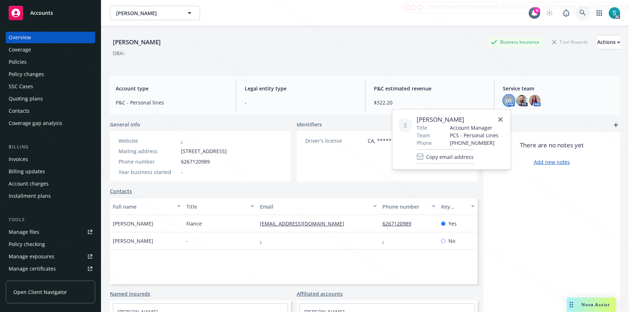
click at [575, 13] on link at bounding box center [582, 13] width 14 height 14
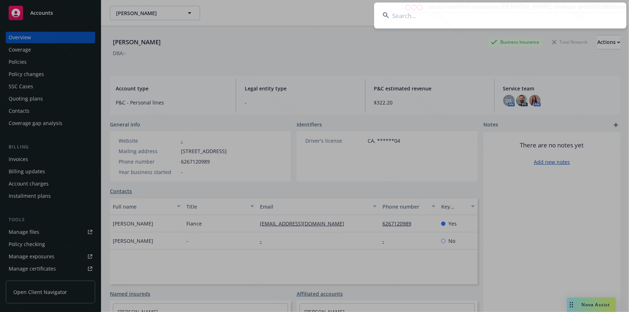
click at [422, 8] on input at bounding box center [500, 16] width 252 height 26
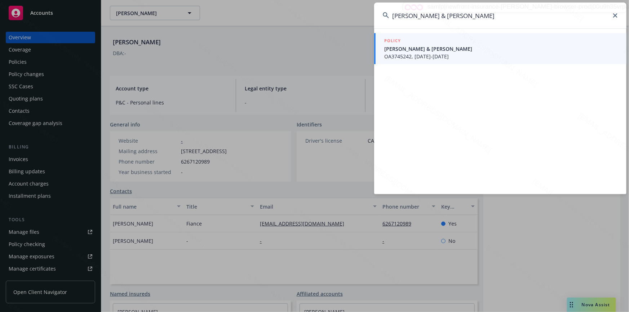
type input "[PERSON_NAME] & [PERSON_NAME]"
click at [411, 53] on span "OA3745242, [DATE]-[DATE]" at bounding box center [500, 57] width 233 height 8
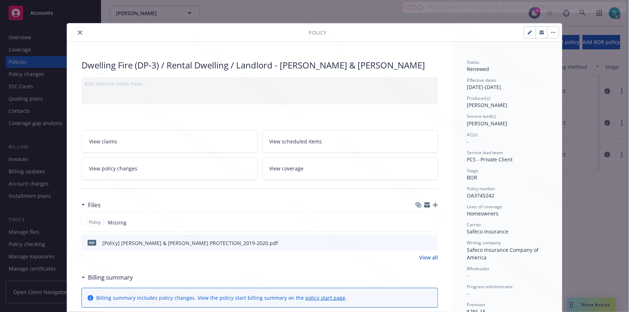
click at [81, 39] on div "Policy" at bounding box center [314, 32] width 495 height 18
click at [78, 30] on icon "close" at bounding box center [80, 32] width 4 height 4
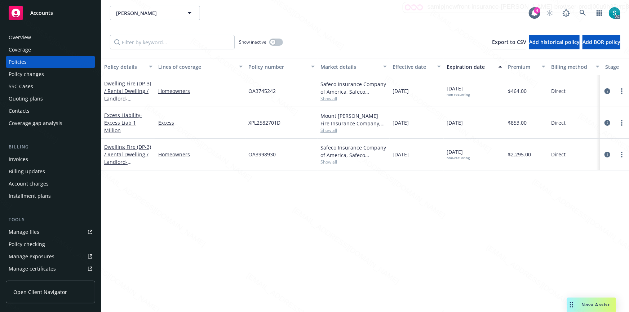
click at [27, 38] on div "Overview" at bounding box center [20, 38] width 22 height 12
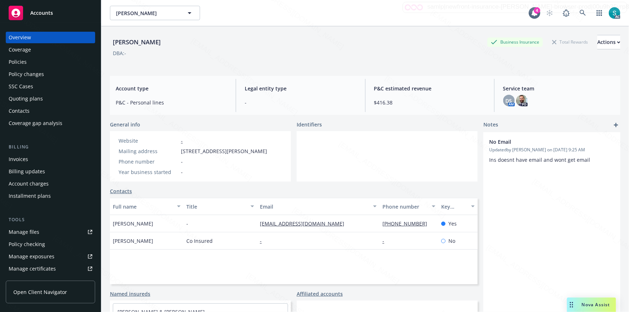
click at [117, 39] on div "[PERSON_NAME]" at bounding box center [137, 41] width 54 height 9
click at [28, 65] on div "Policies" at bounding box center [51, 62] width 84 height 12
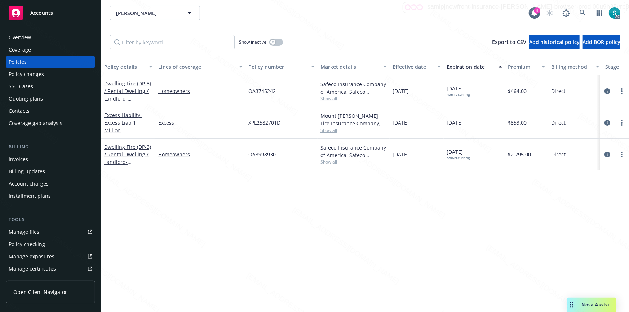
click at [262, 95] on div "OA3745242" at bounding box center [281, 91] width 72 height 32
click at [119, 94] on link "Dwelling Fire (DP-3) / Rental Dwelling / Landlord - [STREET_ADDRESS]" at bounding box center [127, 95] width 47 height 30
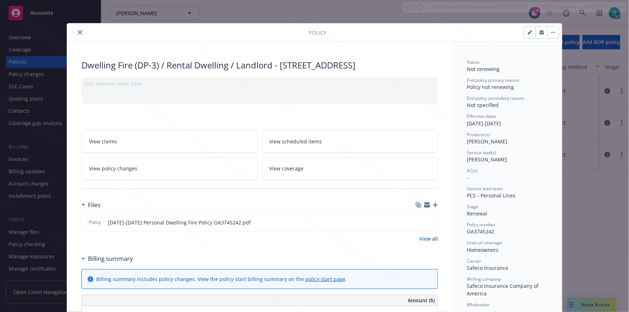
click at [131, 65] on div "Dwelling Fire (DP-3) / Rental Dwelling / Landlord - [STREET_ADDRESS]" at bounding box center [259, 65] width 356 height 12
drag, startPoint x: 129, startPoint y: 65, endPoint x: 79, endPoint y: 65, distance: 50.1
click at [81, 65] on div "Dwelling Fire (DP-3) / Rental Dwelling / Landlord - [STREET_ADDRESS]" at bounding box center [259, 65] width 356 height 12
click at [78, 32] on icon "close" at bounding box center [80, 32] width 4 height 4
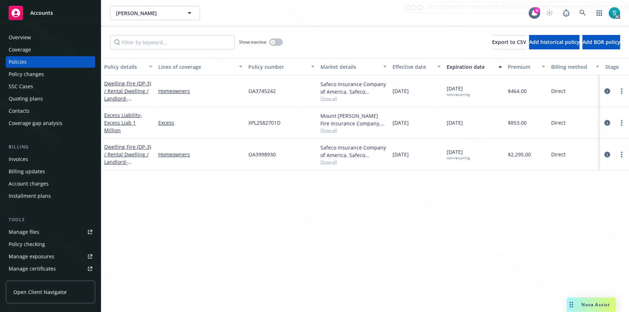
click at [42, 35] on div "Overview" at bounding box center [51, 38] width 84 height 12
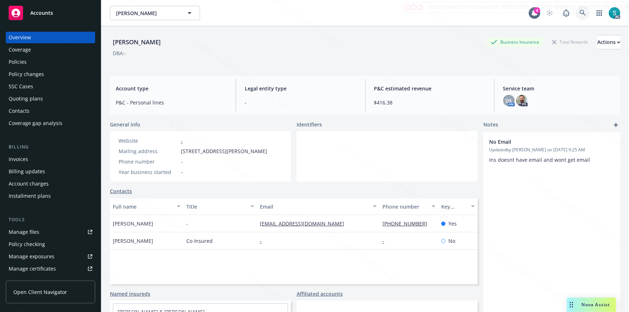
click at [579, 12] on icon at bounding box center [582, 13] width 6 height 6
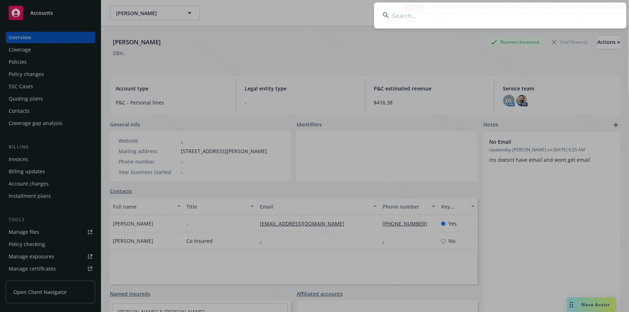
click at [449, 12] on input at bounding box center [500, 16] width 252 height 26
type input "OA4086194"
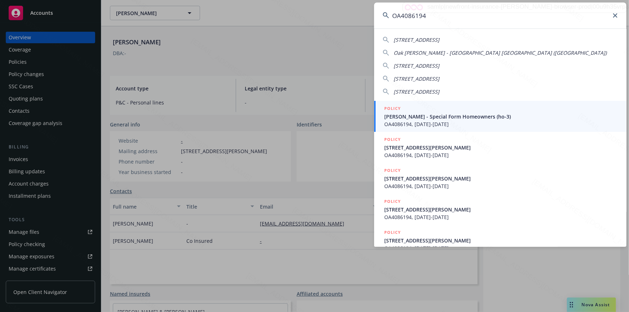
click at [418, 115] on span "[PERSON_NAME] - Special Form Homeowners (ho-3)" at bounding box center [500, 117] width 233 height 8
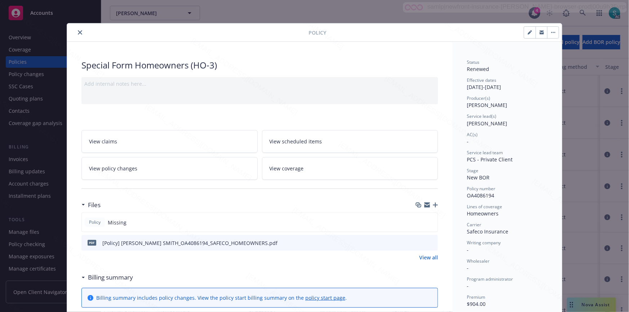
click at [78, 32] on icon "close" at bounding box center [80, 32] width 4 height 4
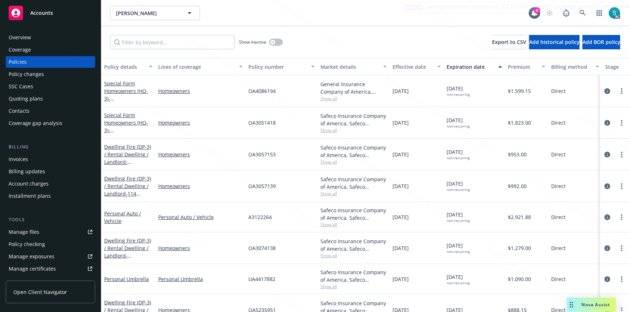
click at [23, 33] on div "Overview" at bounding box center [20, 38] width 22 height 12
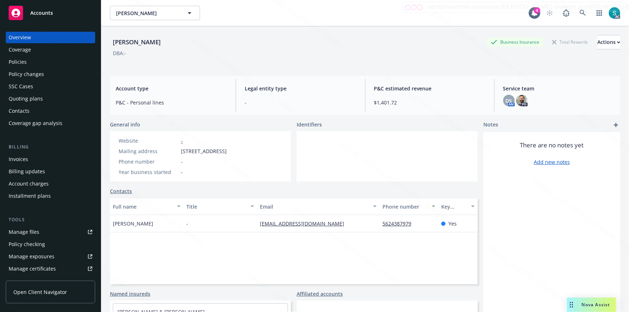
click at [141, 41] on div "[PERSON_NAME]" at bounding box center [137, 41] width 54 height 9
click at [150, 44] on div "[PERSON_NAME]" at bounding box center [137, 41] width 54 height 9
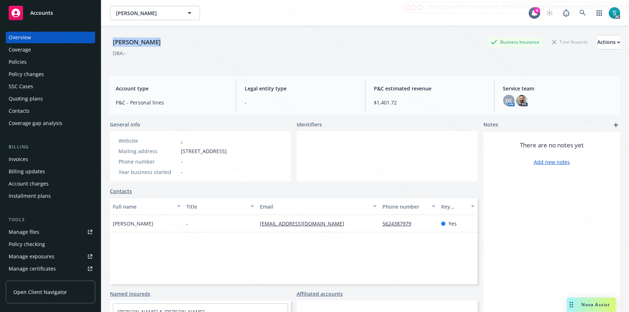
click at [150, 44] on div "[PERSON_NAME]" at bounding box center [137, 41] width 54 height 9
click at [29, 62] on div "Policies" at bounding box center [51, 62] width 84 height 12
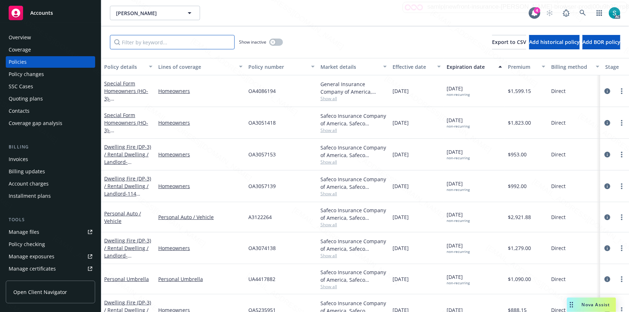
click at [155, 45] on input "Filter by keyword..." at bounding box center [172, 42] width 125 height 14
paste input "OA4086194"
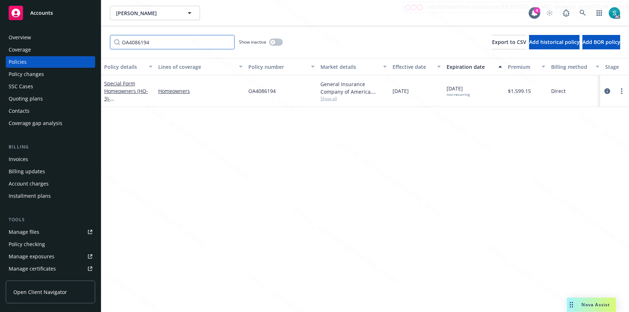
type input "OA4086194"
click at [133, 94] on link "Special Form Homeowners (HO-3) - 61831 VALLEY VIEW [GEOGRAPHIC_DATA][PERSON_NAM…" at bounding box center [127, 98] width 46 height 37
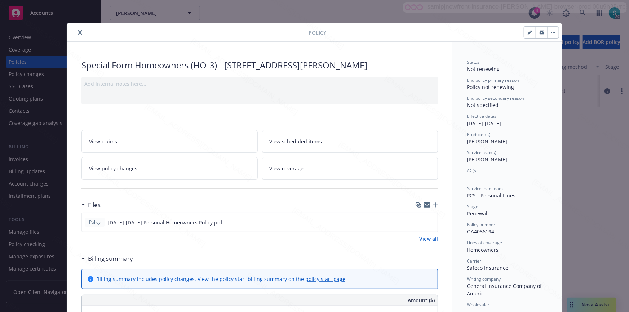
click at [143, 63] on div "Special Form Homeowners (HO-3) - 61831 VALLEY VIEW [GEOGRAPHIC_DATA][PERSON_NAM…" at bounding box center [259, 65] width 356 height 12
click at [78, 32] on icon "close" at bounding box center [80, 32] width 4 height 4
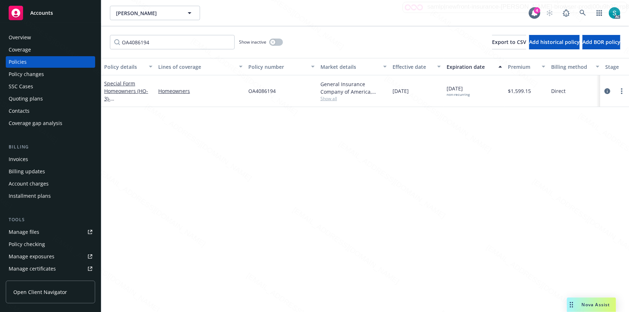
click at [166, 141] on div "Policy details Lines of coverage Policy number Market details Effective date Ex…" at bounding box center [364, 185] width 527 height 254
click at [580, 12] on icon at bounding box center [582, 13] width 6 height 6
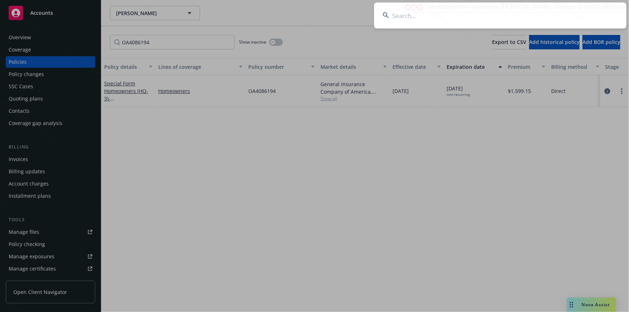
click at [506, 17] on input at bounding box center [500, 16] width 252 height 26
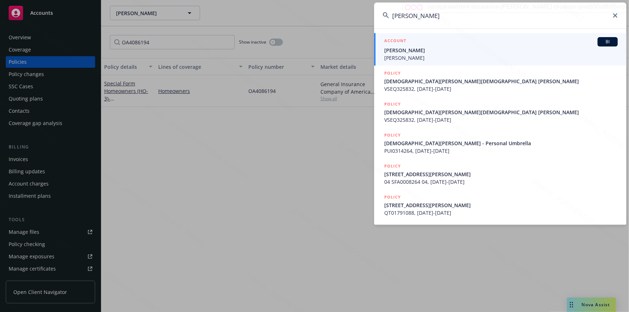
type input "[PERSON_NAME]"
click at [402, 52] on span "[PERSON_NAME]" at bounding box center [500, 50] width 233 height 8
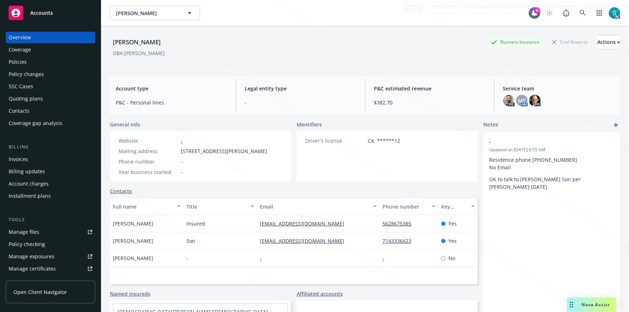
click at [23, 62] on div "Policies" at bounding box center [18, 62] width 18 height 12
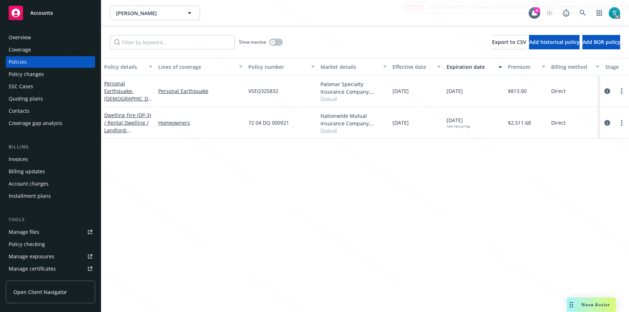
click at [43, 37] on div "Overview" at bounding box center [51, 38] width 84 height 12
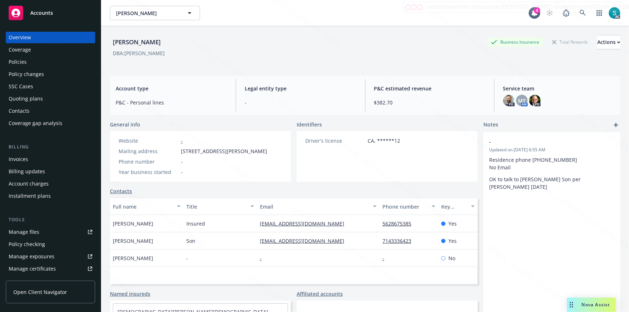
click at [51, 61] on div "Policies" at bounding box center [51, 62] width 84 height 12
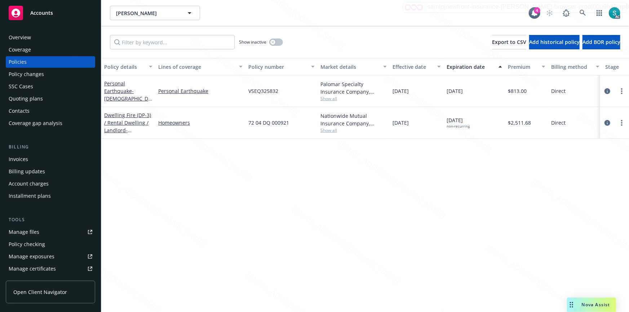
click at [251, 120] on span "72 04 DQ 000921" at bounding box center [268, 123] width 41 height 8
click at [251, 121] on span "72 04 DQ 000921" at bounding box center [268, 123] width 41 height 8
click at [33, 37] on div "Overview" at bounding box center [51, 38] width 84 height 12
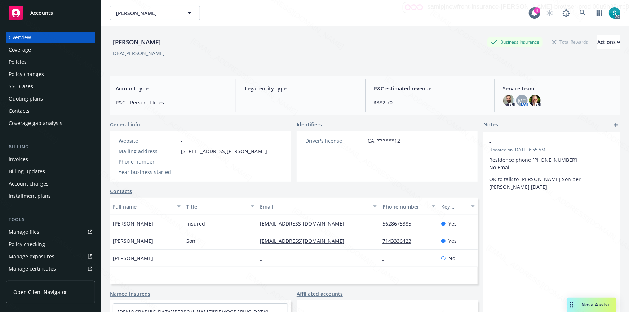
click at [23, 63] on div "Policies" at bounding box center [18, 62] width 18 height 12
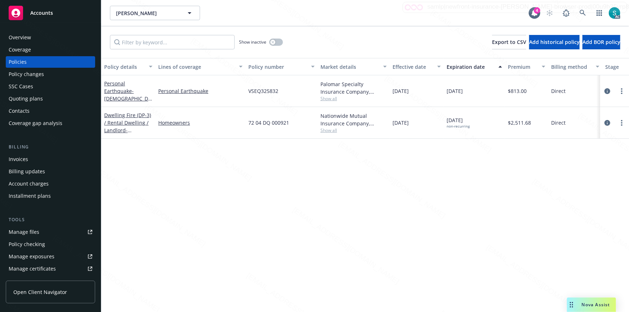
click at [259, 120] on span "72 04 DQ 000921" at bounding box center [268, 123] width 41 height 8
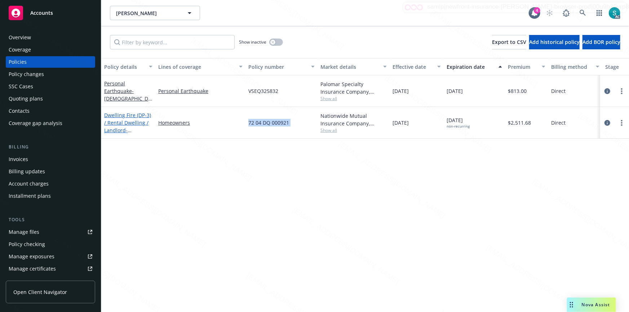
click at [117, 122] on link "Dwelling Fire (DP-3) / Rental Dwelling / Landlord - [STREET_ADDRESS][PERSON_NAM…" at bounding box center [127, 130] width 47 height 37
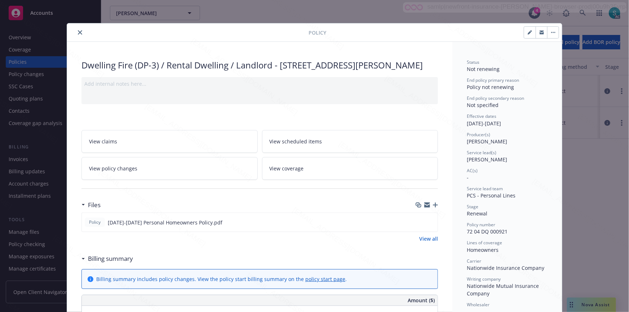
click at [472, 162] on span "[PERSON_NAME]" at bounding box center [486, 159] width 40 height 7
click at [78, 33] on icon "close" at bounding box center [80, 32] width 4 height 4
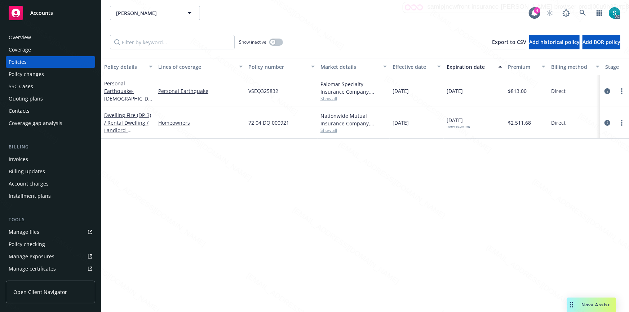
click at [37, 36] on div "Overview" at bounding box center [51, 38] width 84 height 12
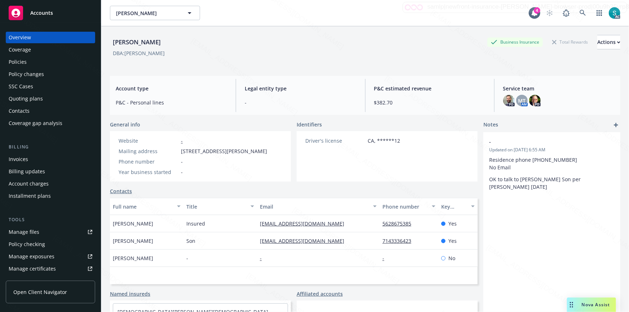
click at [36, 61] on div "Policies" at bounding box center [51, 62] width 84 height 12
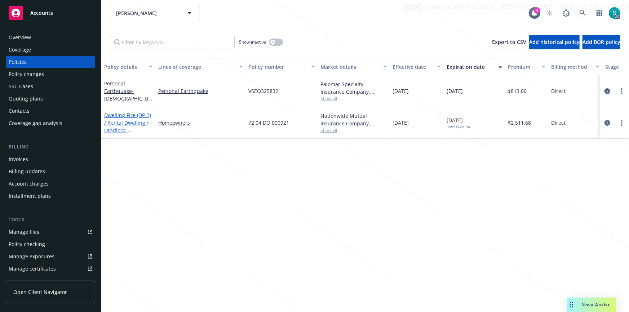
click at [130, 124] on link "Dwelling Fire (DP-3) / Rental Dwelling / Landlord - [STREET_ADDRESS][PERSON_NAM…" at bounding box center [127, 130] width 47 height 37
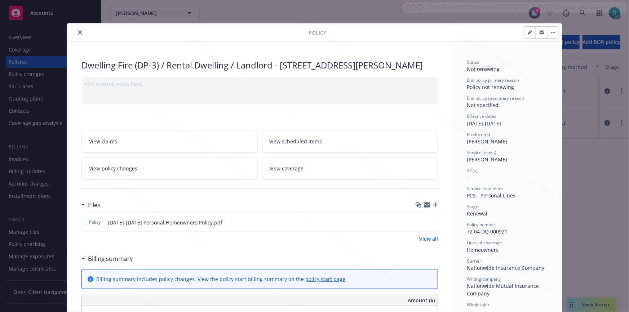
click at [477, 162] on span "[PERSON_NAME]" at bounding box center [486, 159] width 40 height 7
